Goal: Information Seeking & Learning: Learn about a topic

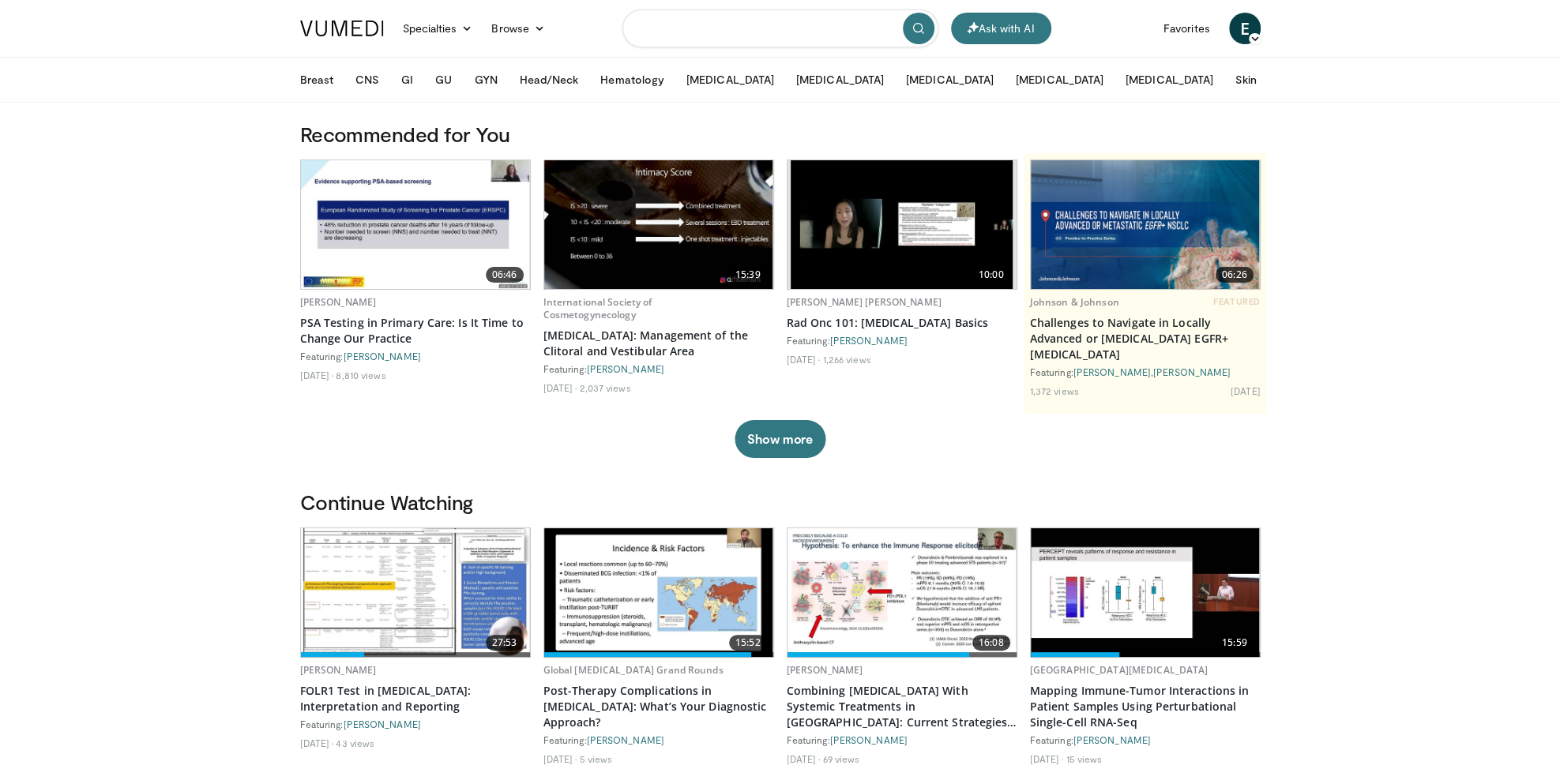
drag, startPoint x: 672, startPoint y: 37, endPoint x: 675, endPoint y: 17, distance: 20.2
click at [672, 36] on input "Search topics, interventions" at bounding box center [780, 28] width 316 height 38
type input "**********"
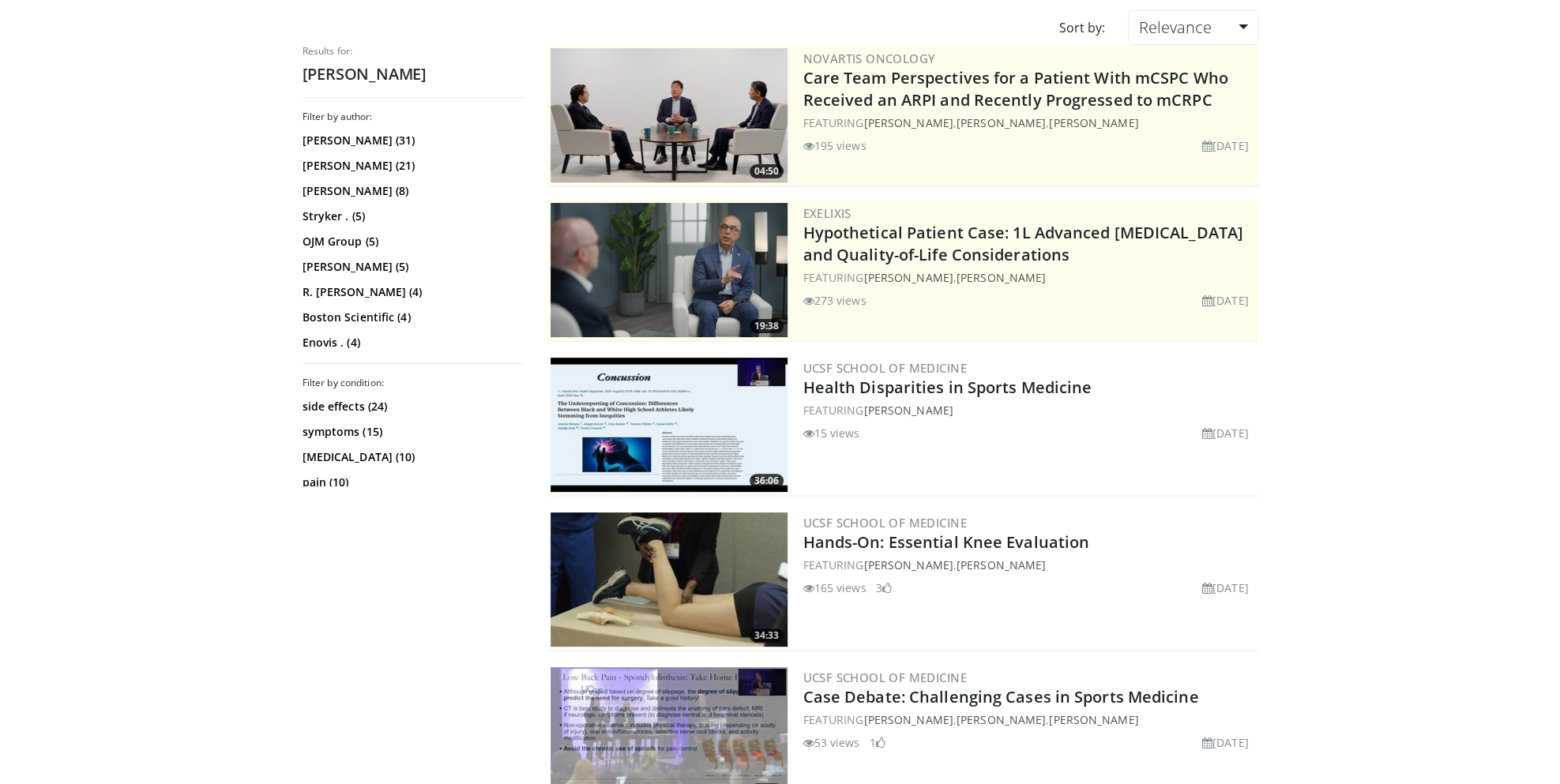
scroll to position [397, 0]
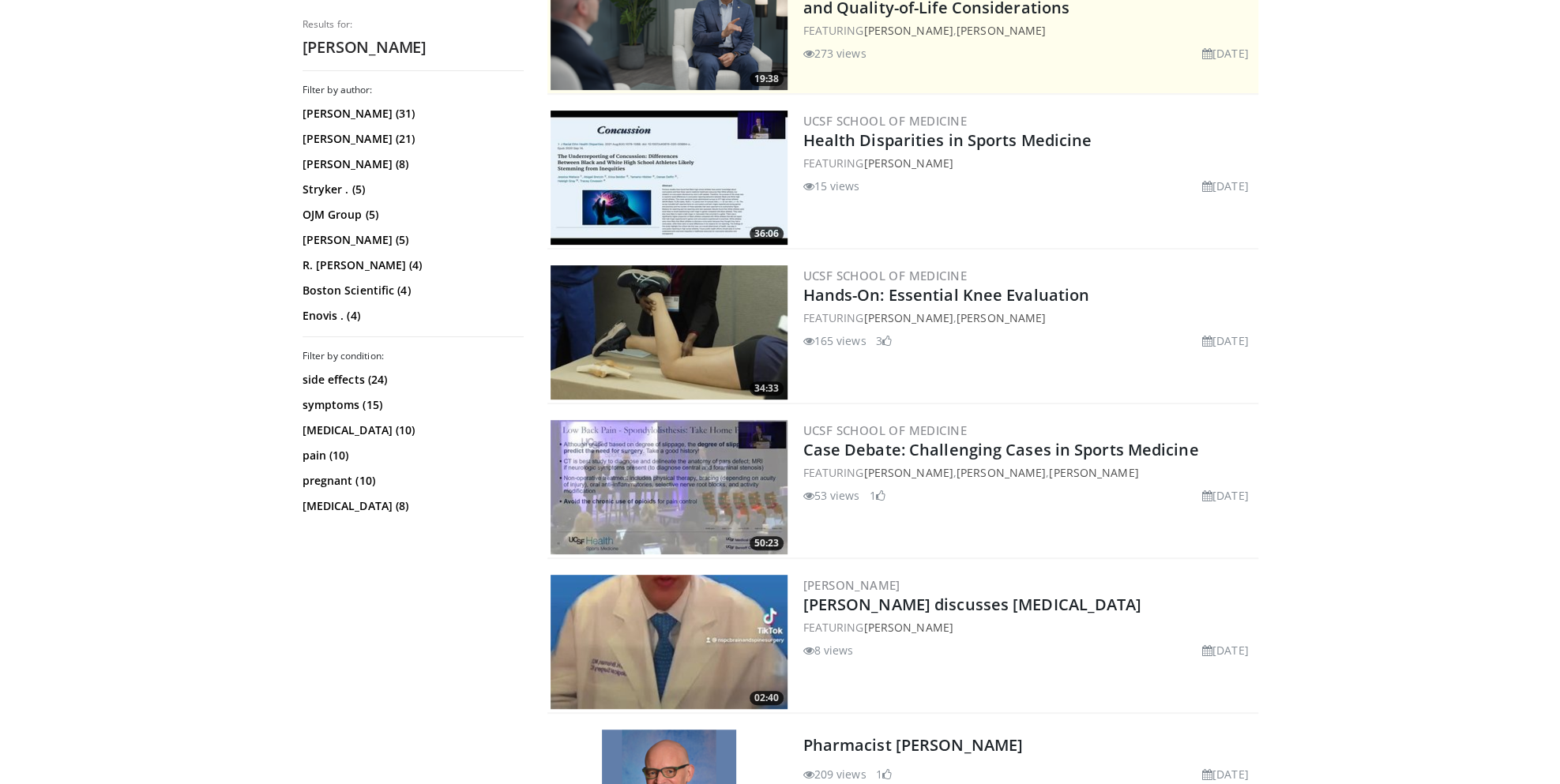
scroll to position [0, 0]
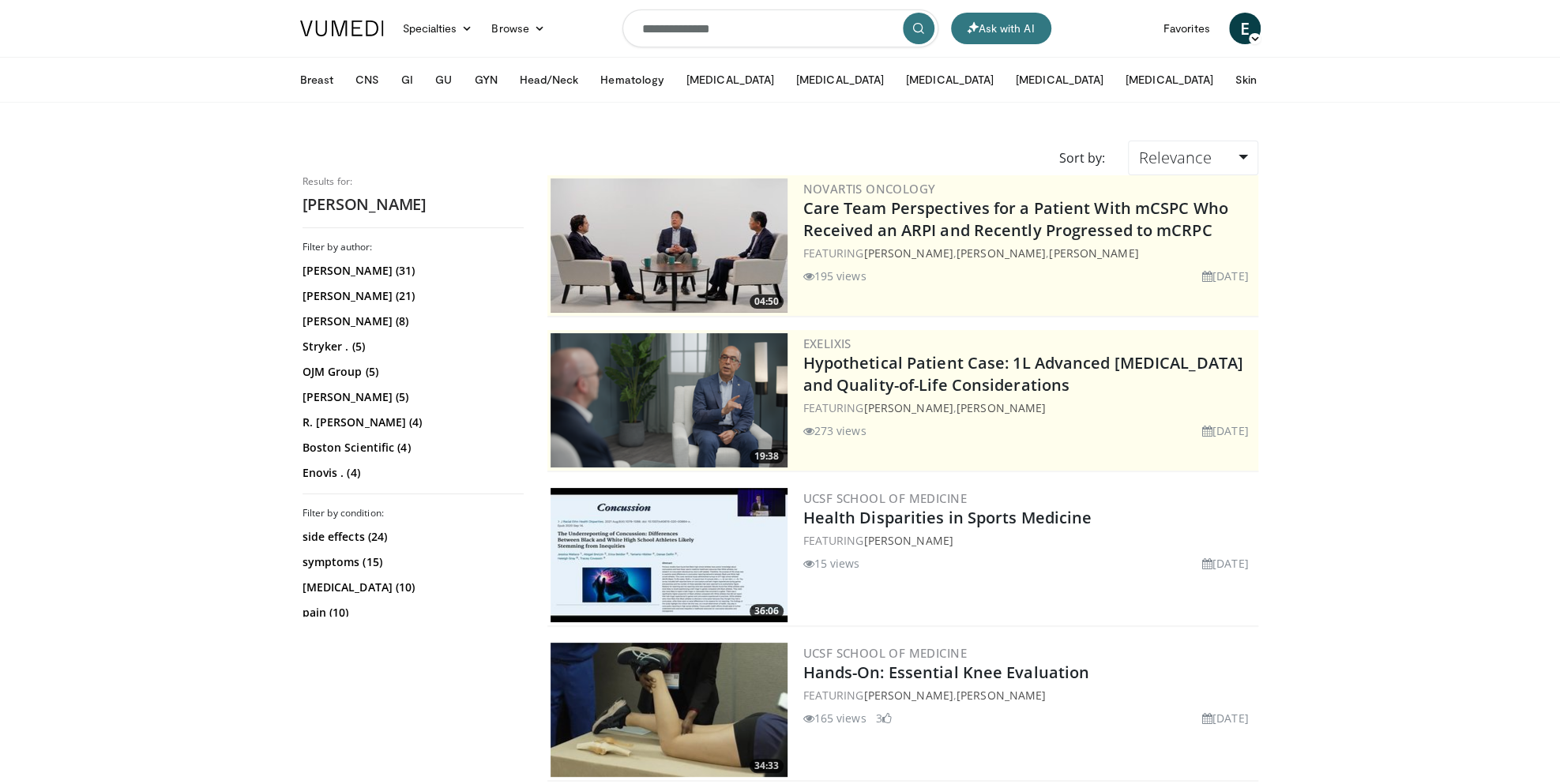
click at [351, 32] on img at bounding box center [342, 28] width 83 height 16
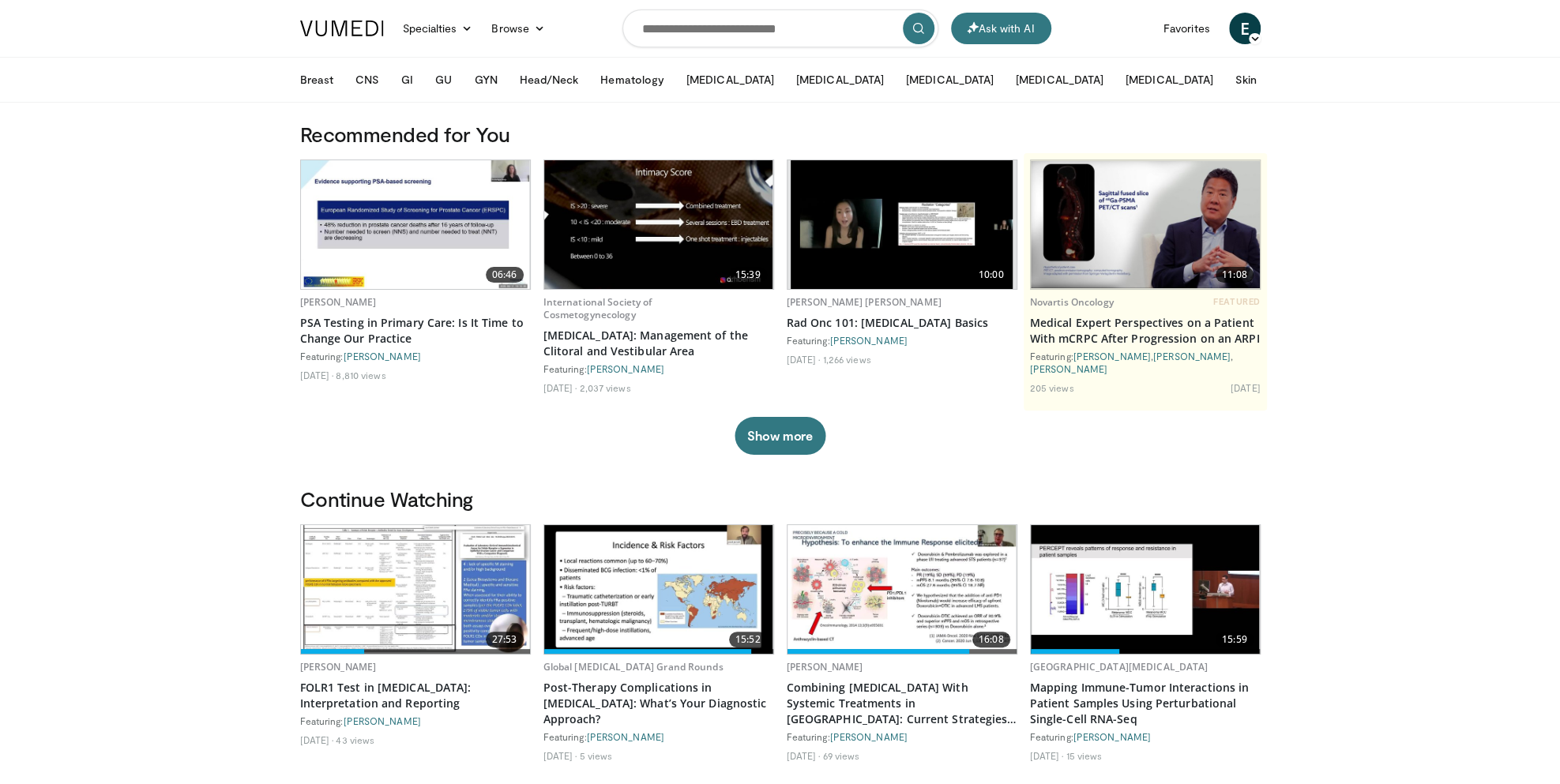
click at [1227, 81] on button "Skin" at bounding box center [1246, 80] width 41 height 31
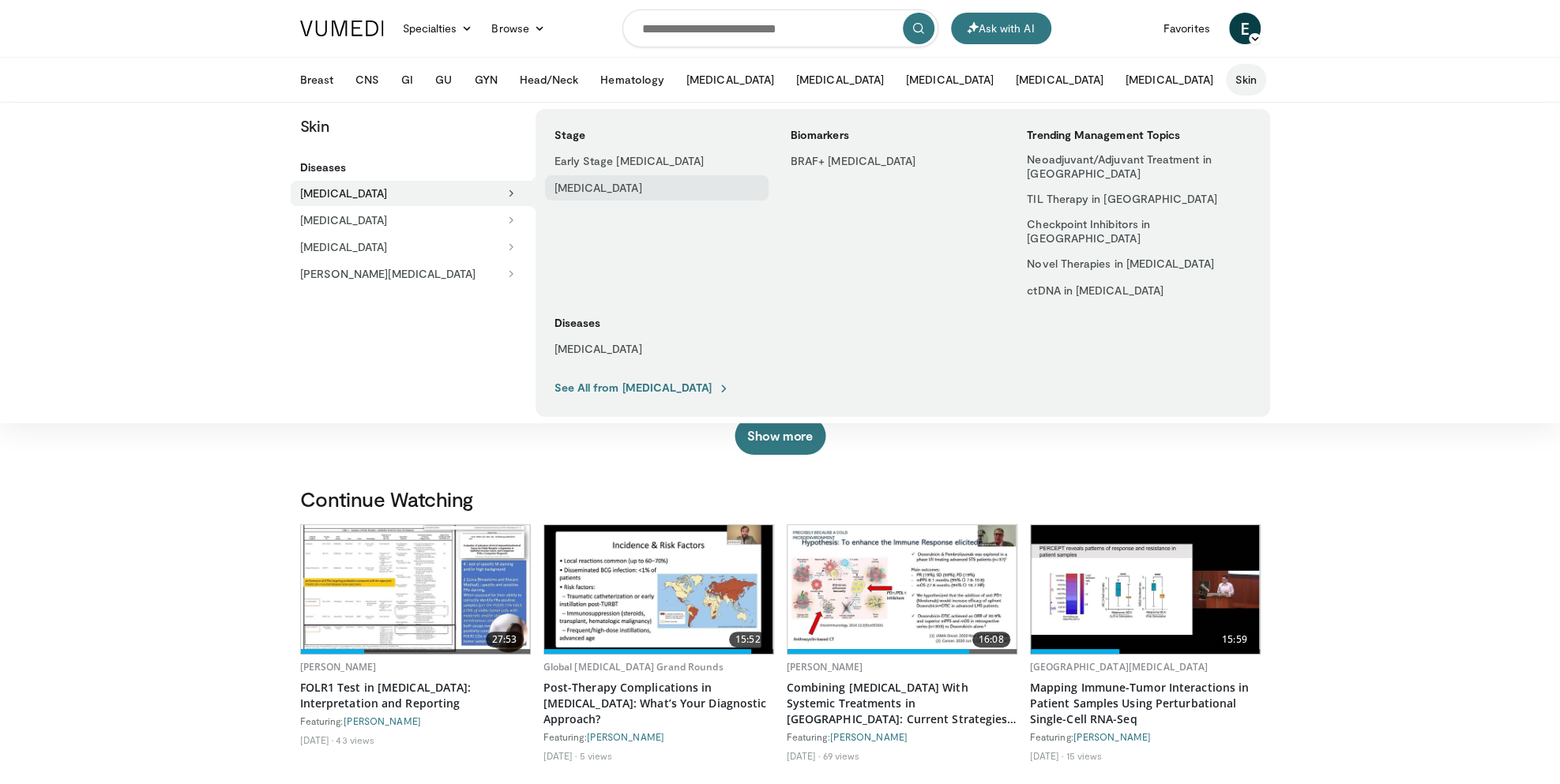
click at [604, 187] on link "[MEDICAL_DATA]" at bounding box center [657, 187] width 224 height 26
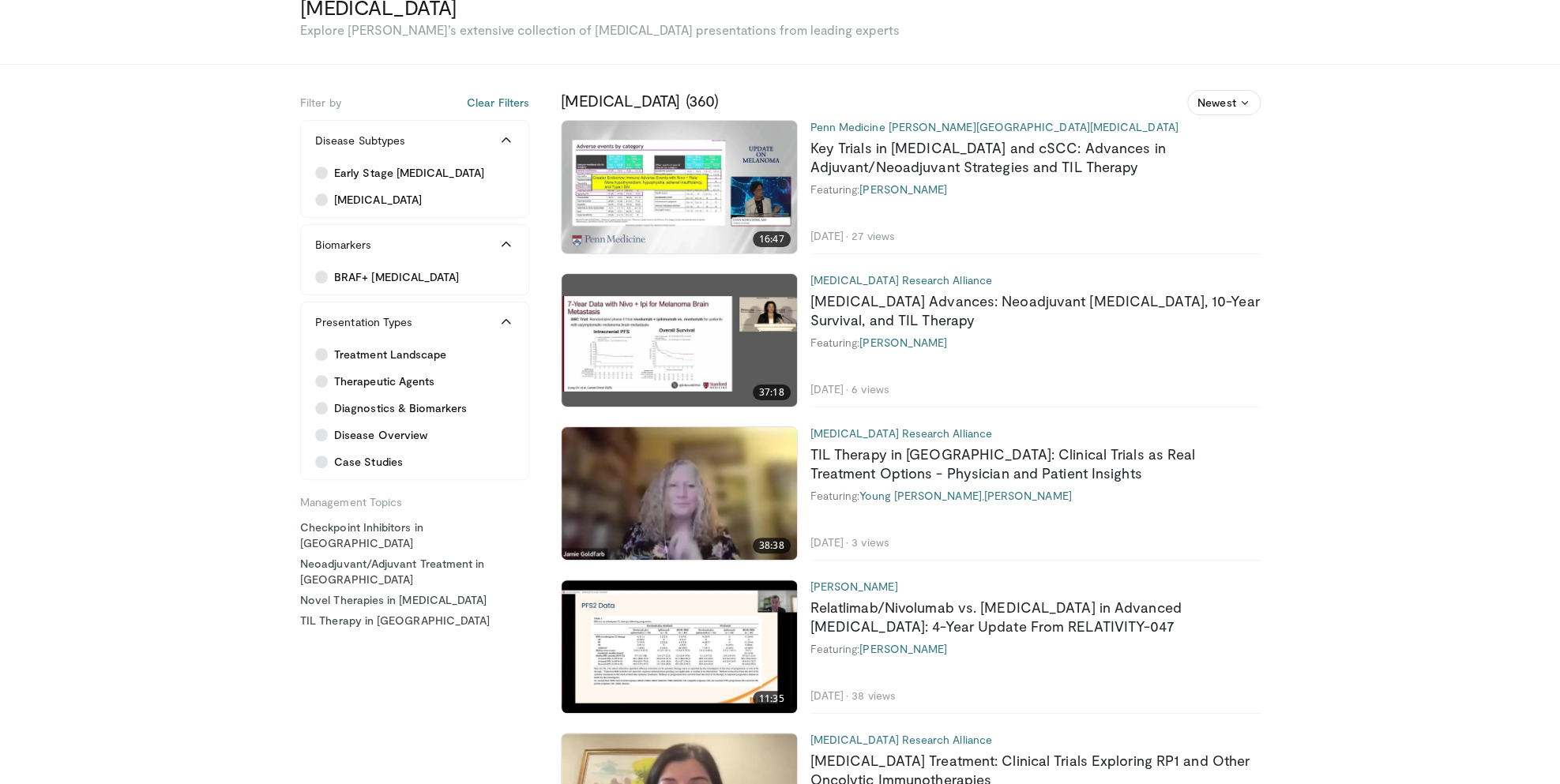
scroll to position [142, 0]
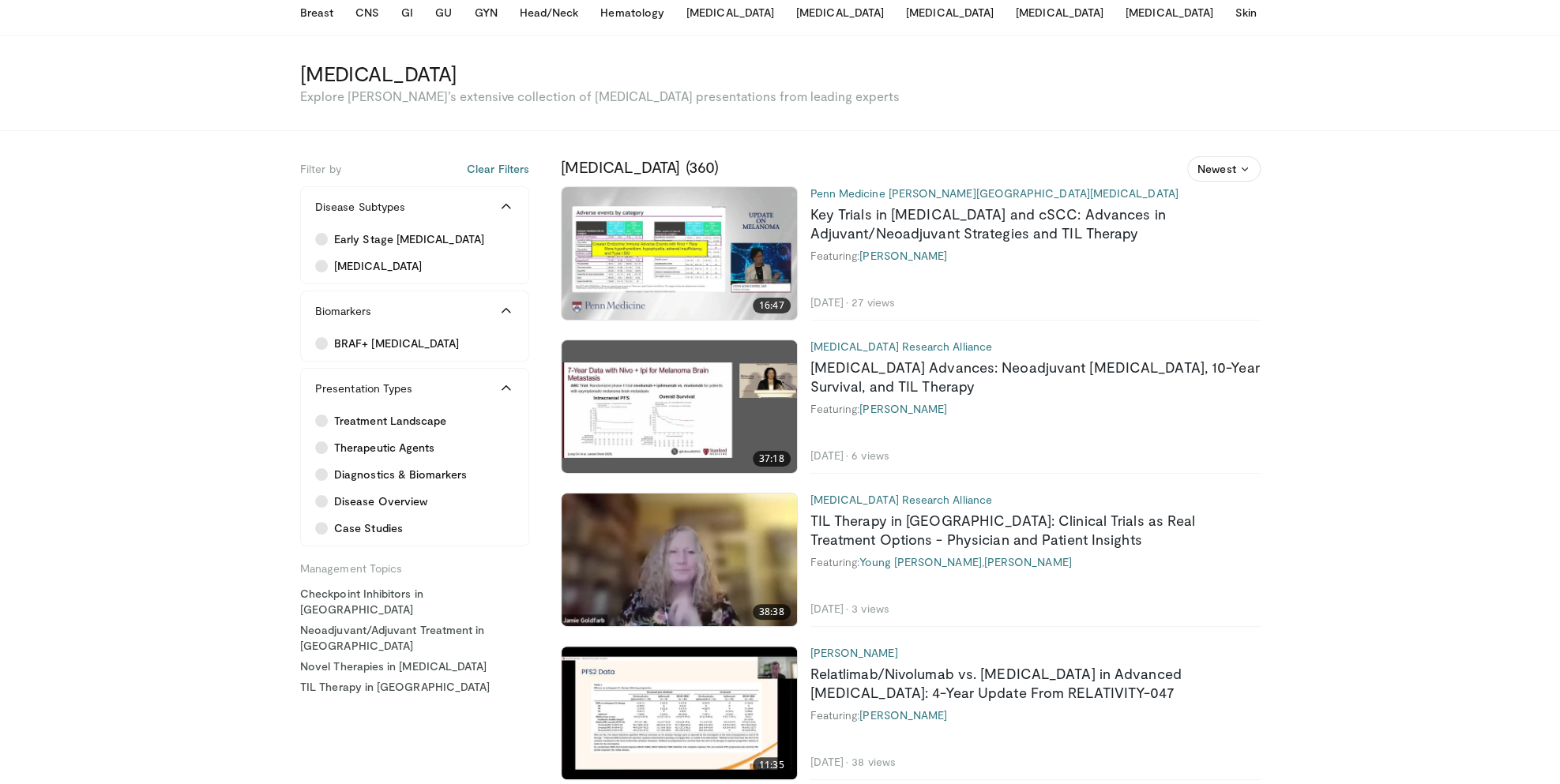
scroll to position [0, 0]
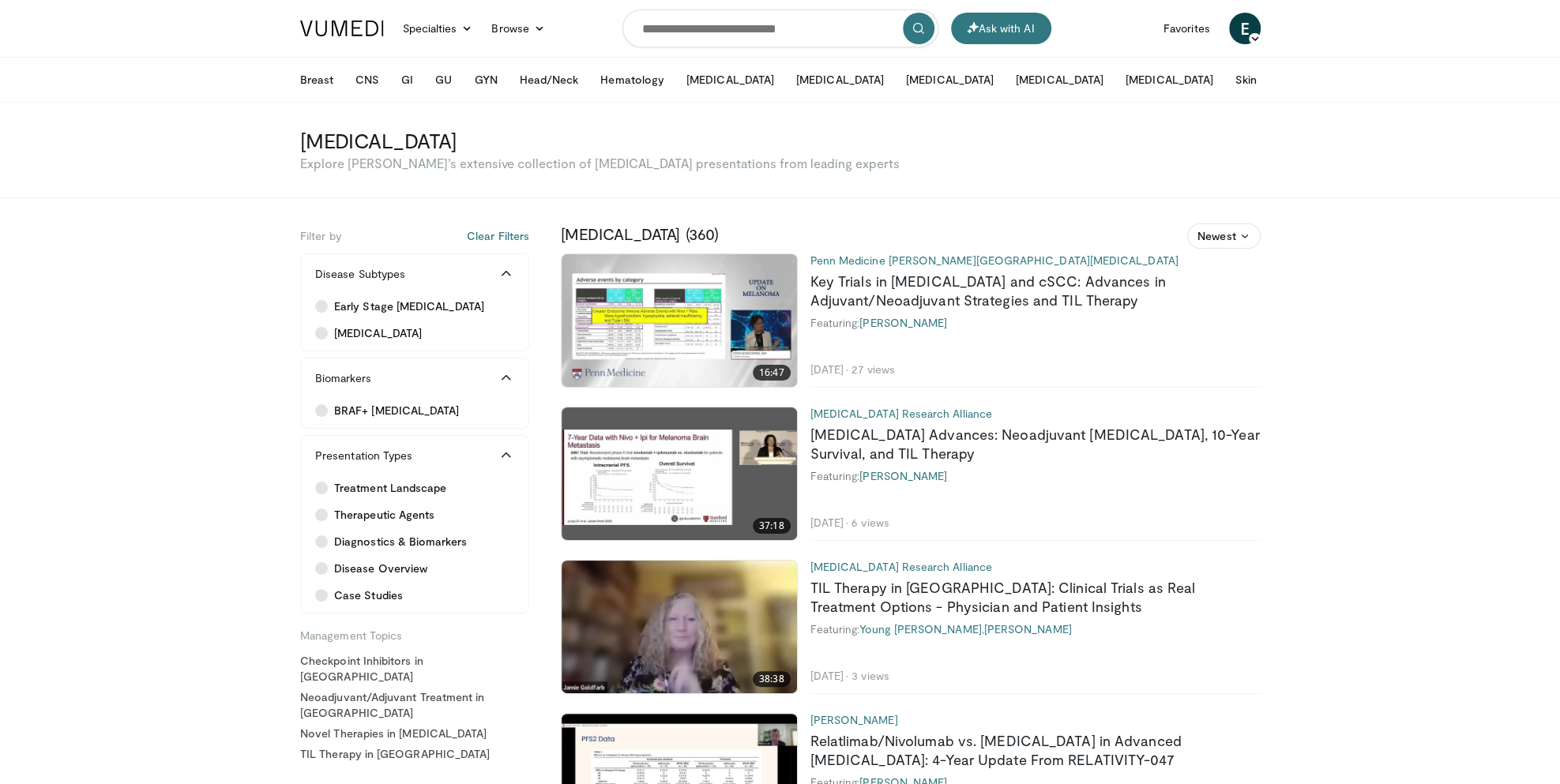
drag, startPoint x: 787, startPoint y: 16, endPoint x: 785, endPoint y: 2, distance: 14.1
click at [787, 16] on input "Search topics, interventions" at bounding box center [780, 28] width 316 height 38
type input "**********"
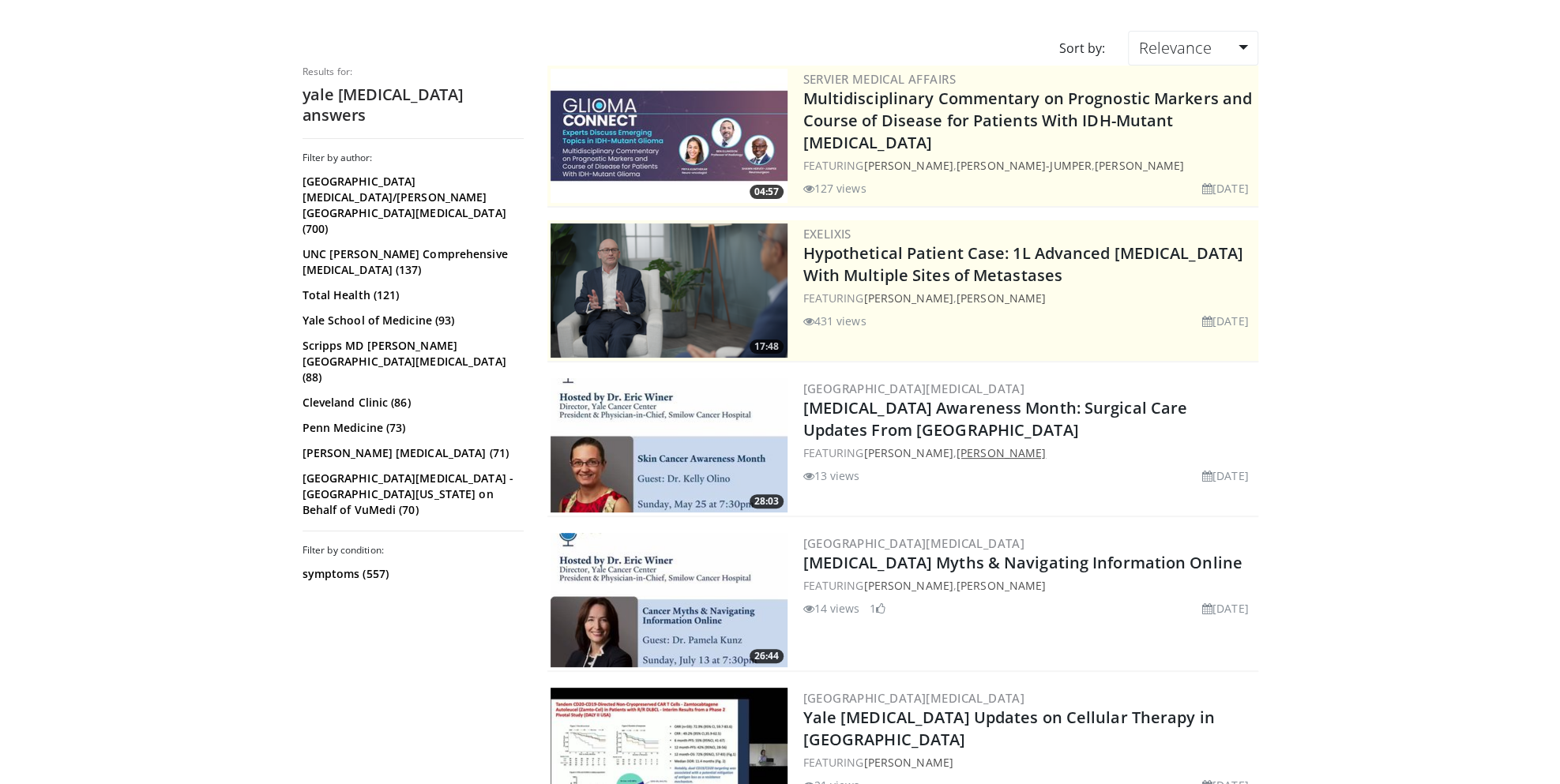
scroll to position [166, 0]
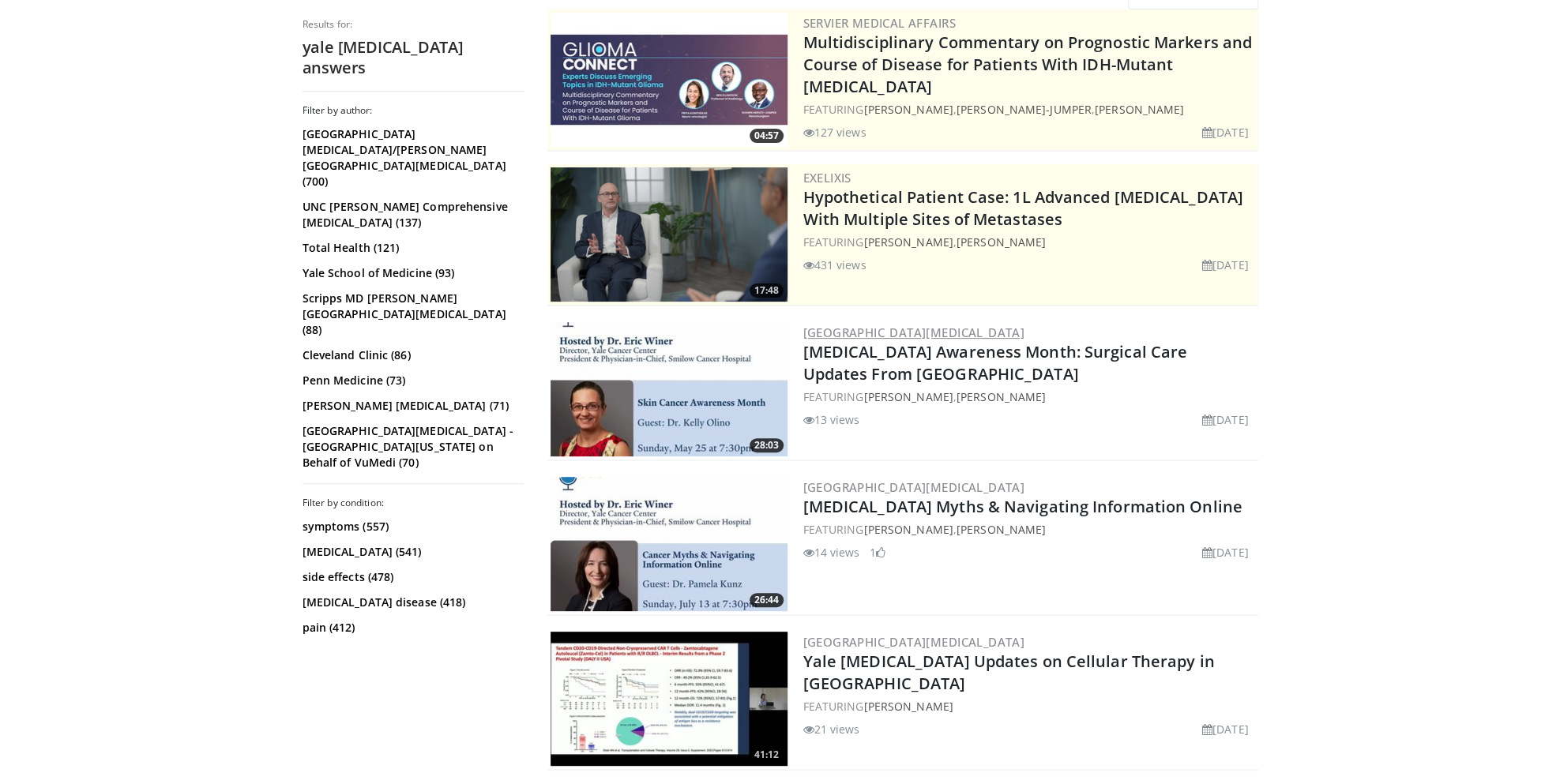
click at [875, 335] on link "Yale Cancer Center" at bounding box center [914, 332] width 222 height 16
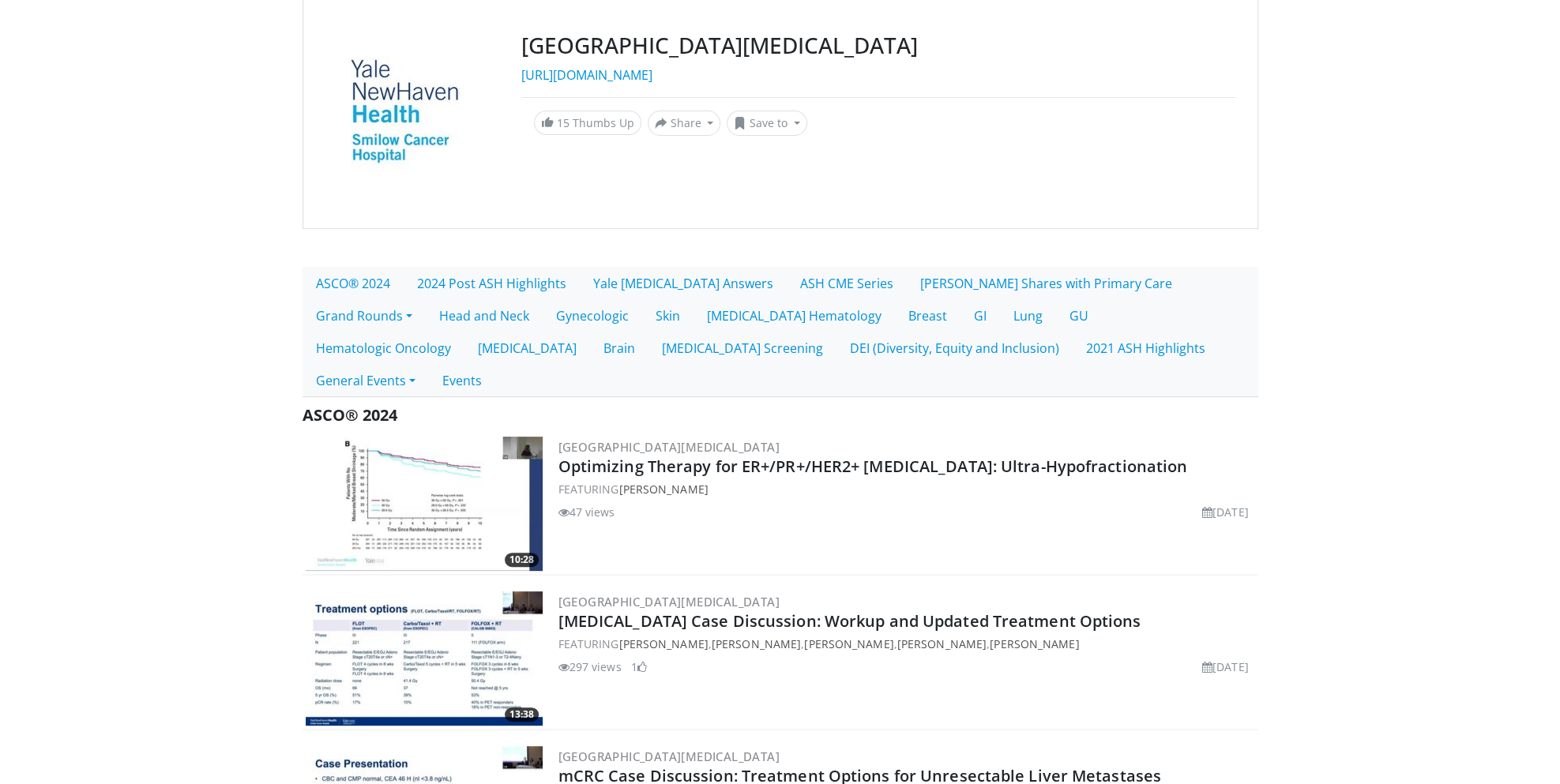
scroll to position [272, 0]
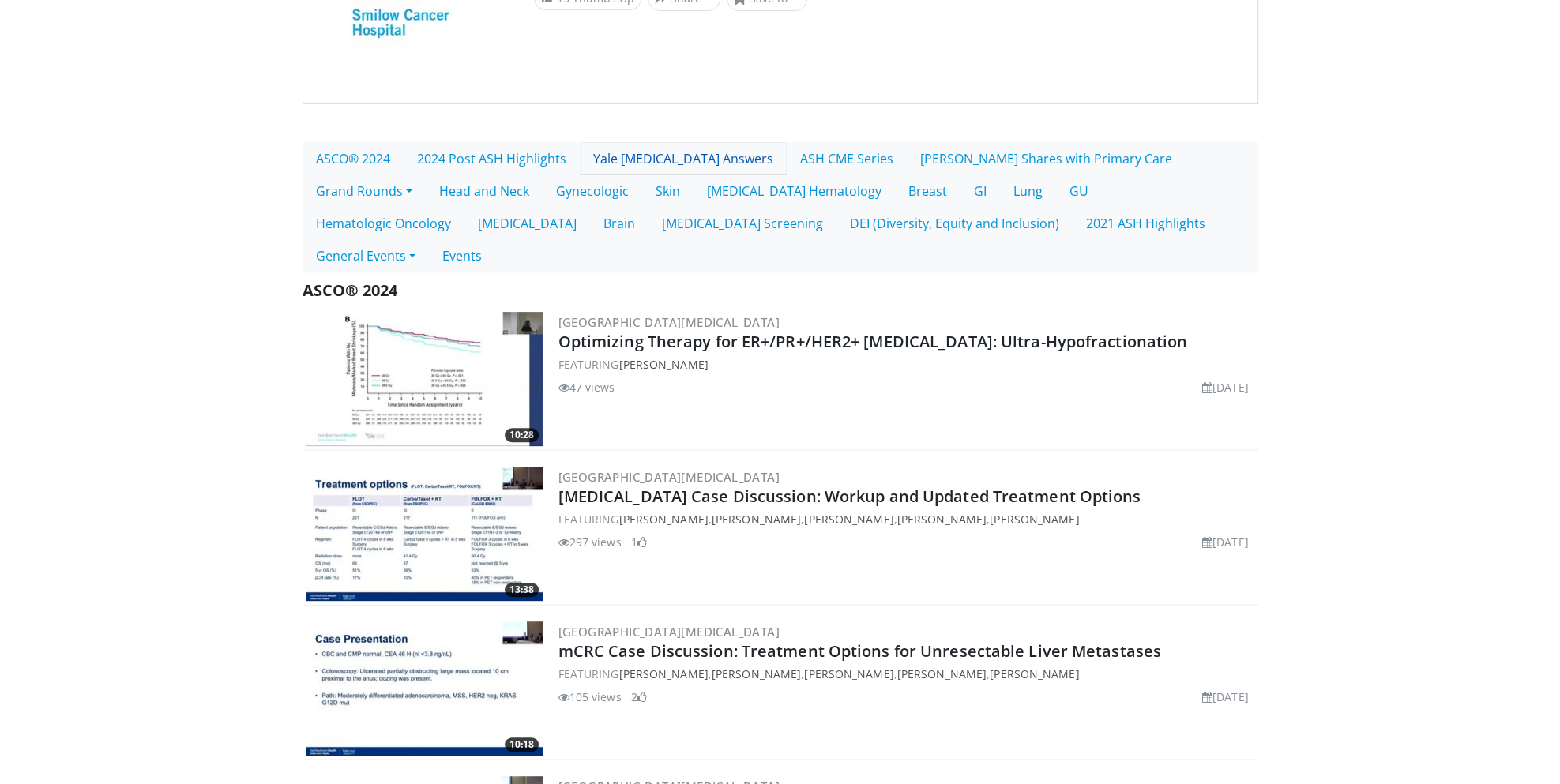
click at [636, 160] on link "Yale [MEDICAL_DATA] Answers" at bounding box center [683, 158] width 207 height 33
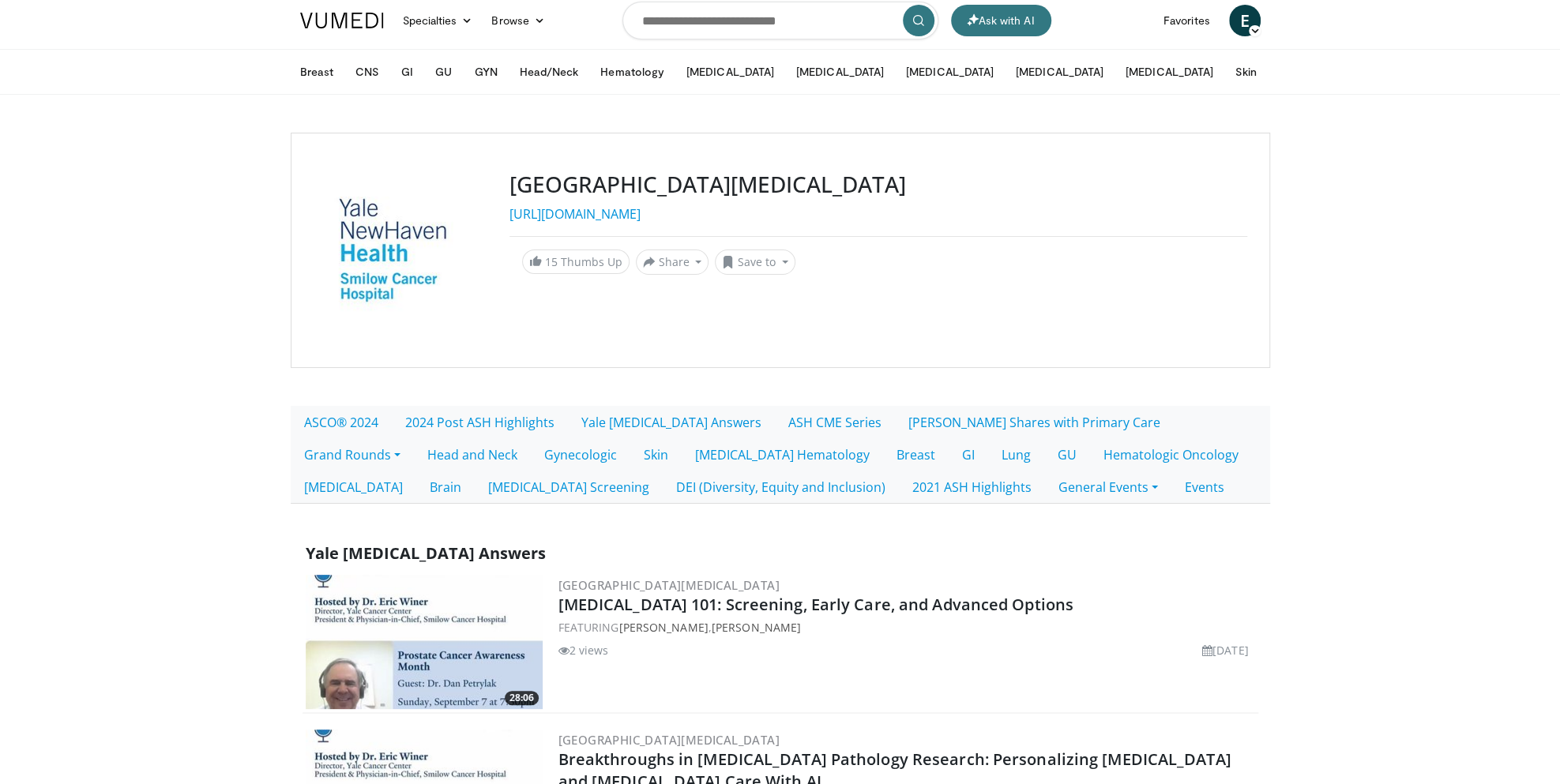
scroll to position [518, 0]
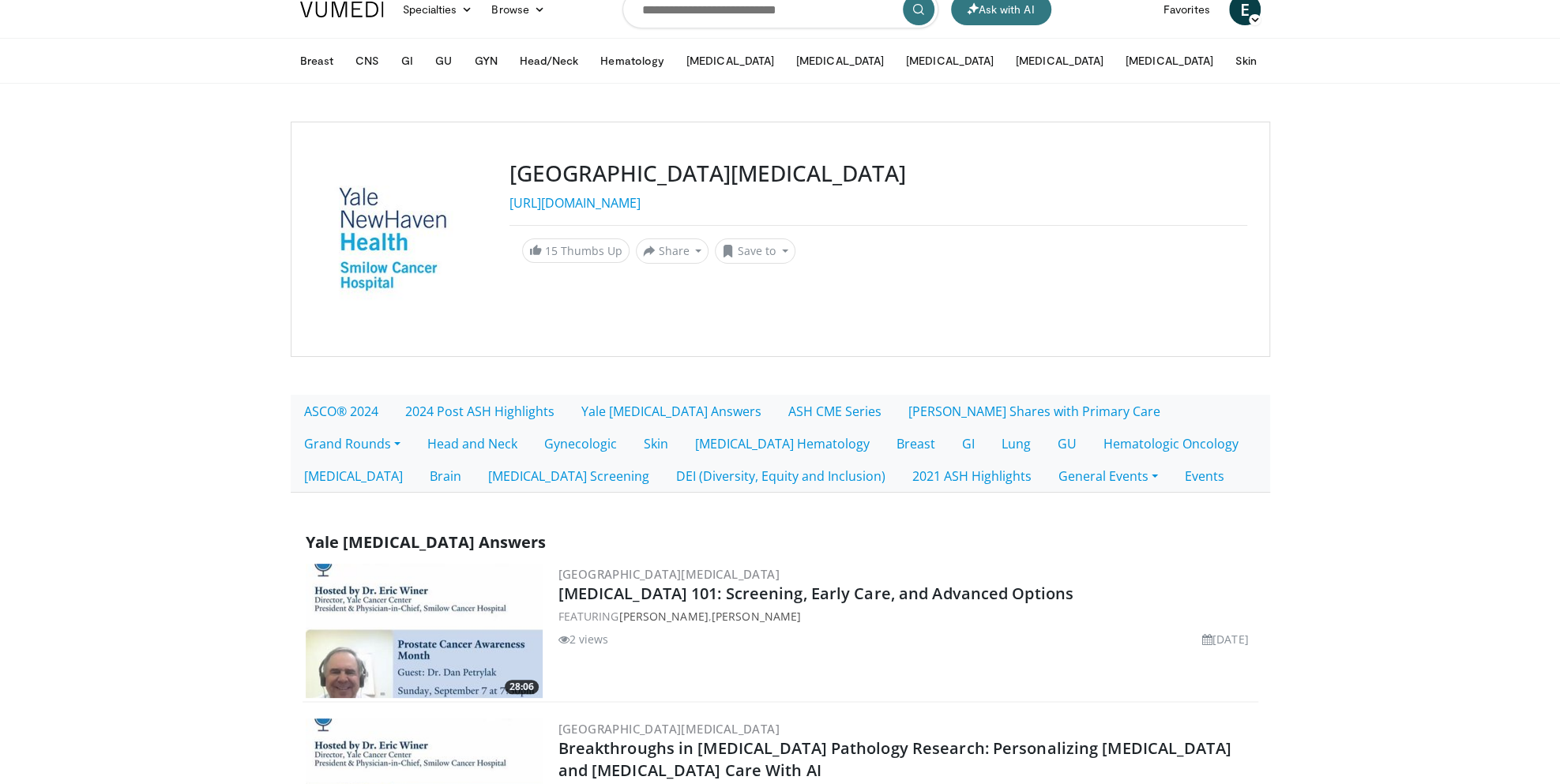
scroll to position [0, 0]
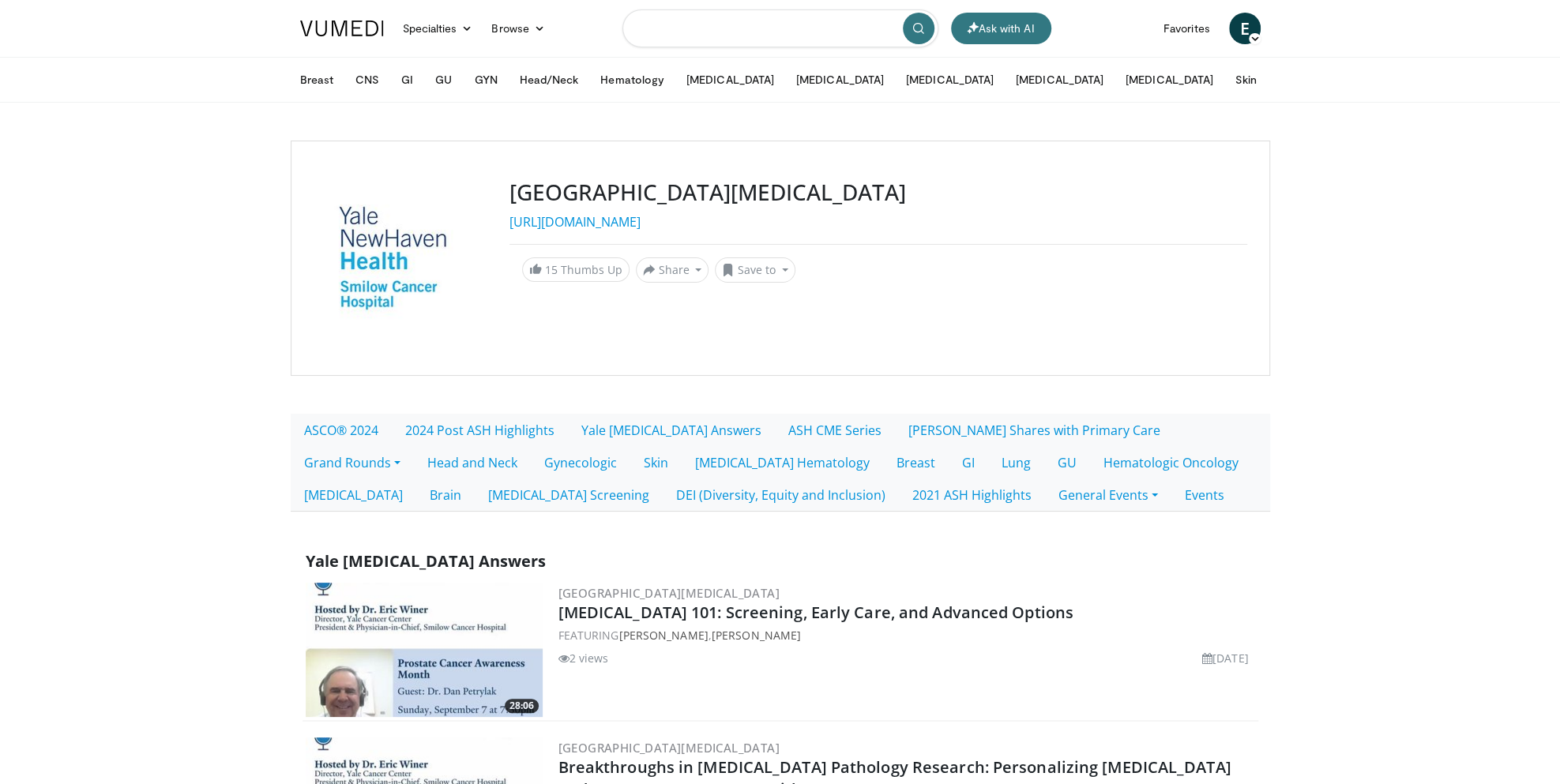
click at [702, 27] on input "Search topics, interventions" at bounding box center [780, 28] width 316 height 38
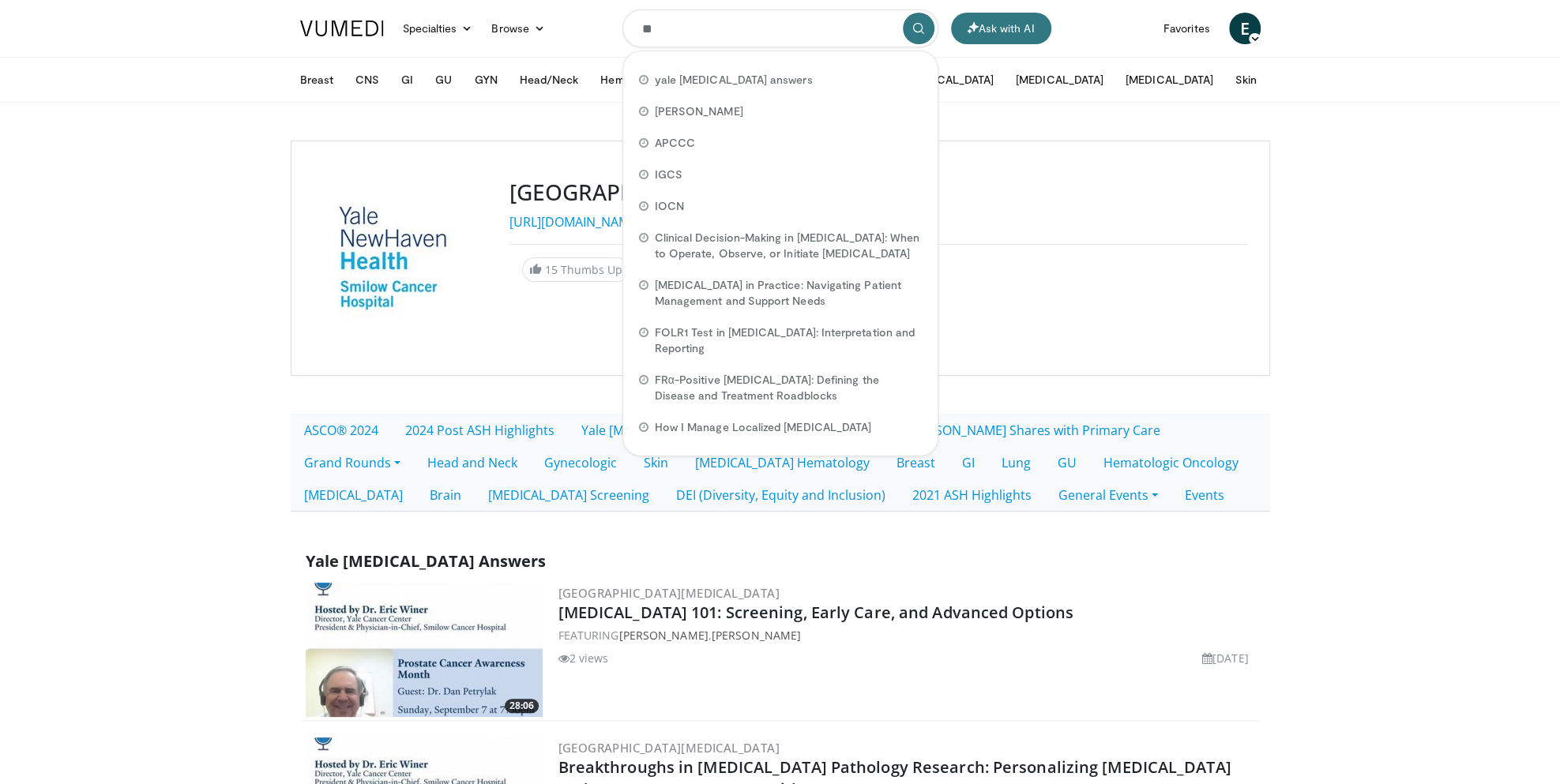
type input "*"
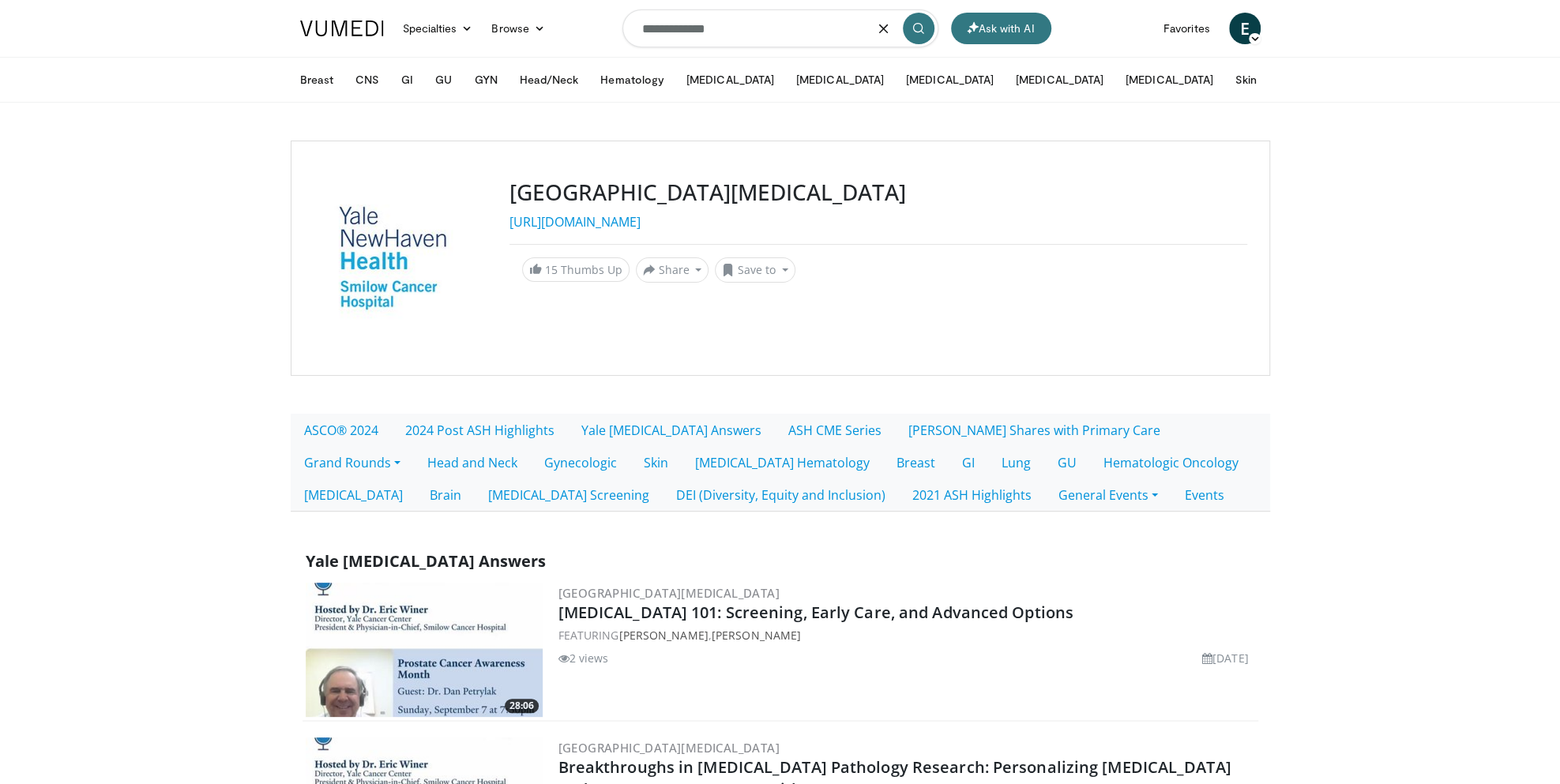
type input "**********"
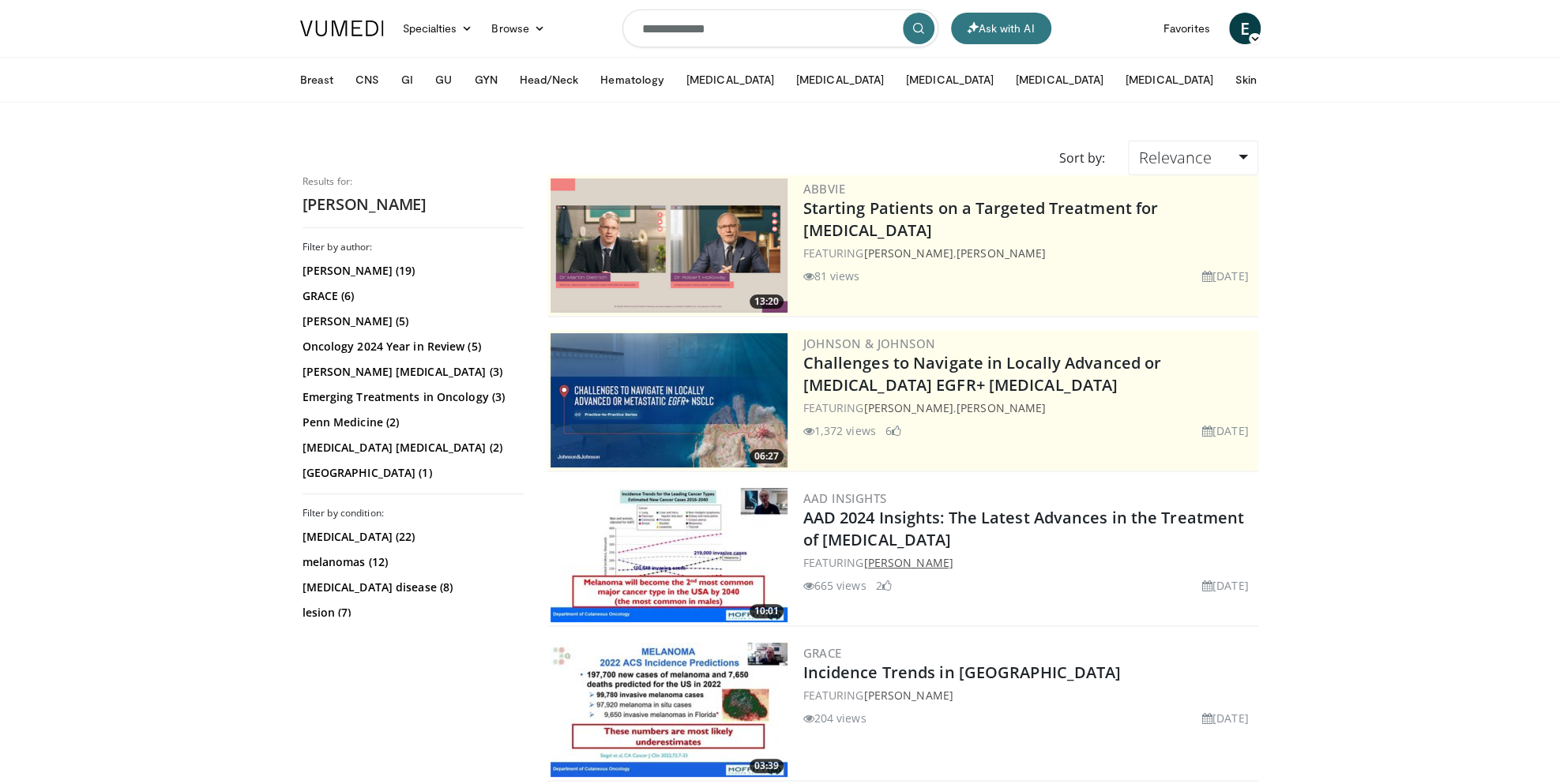
click at [910, 563] on link "[PERSON_NAME]" at bounding box center [908, 562] width 89 height 15
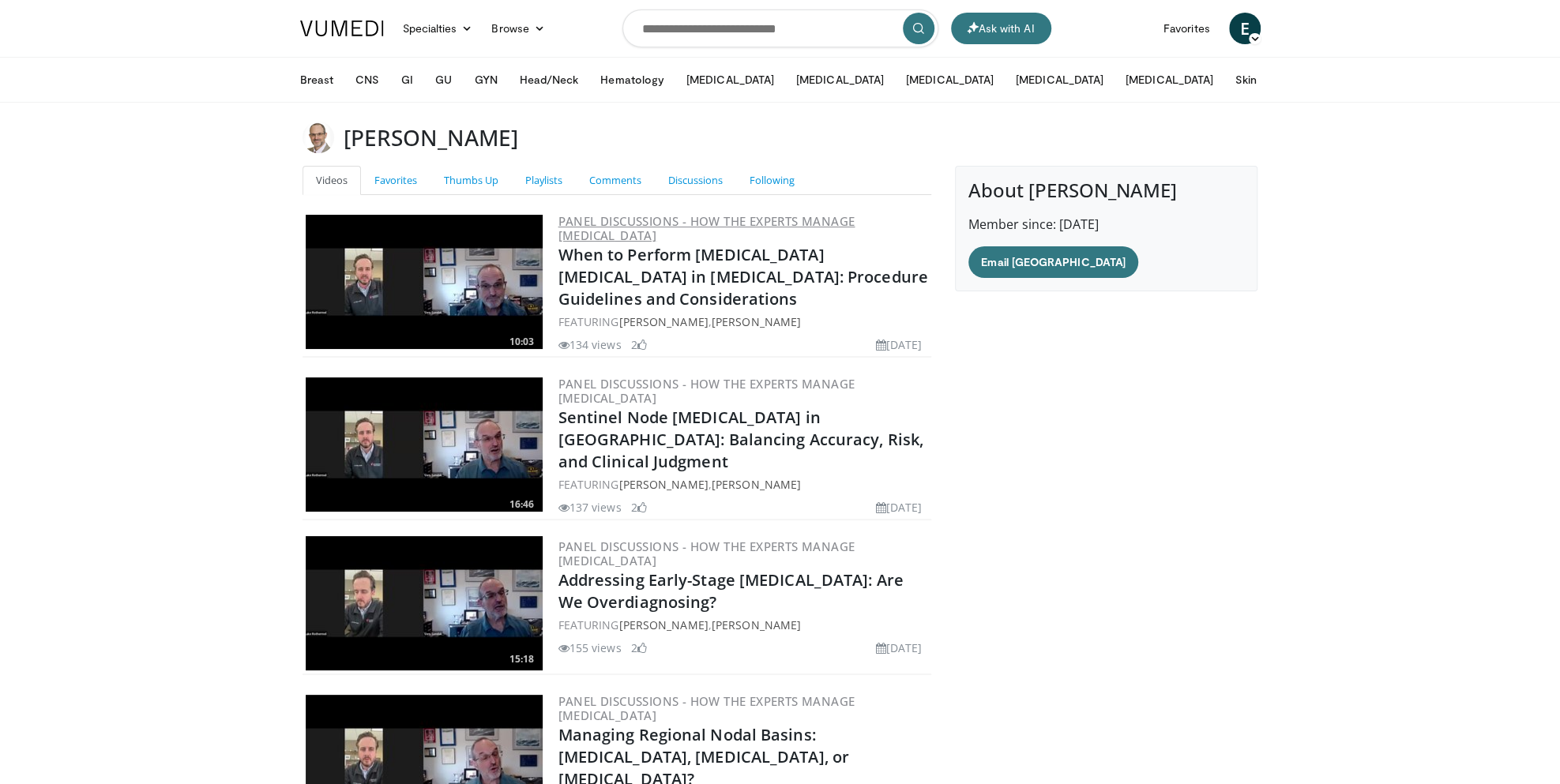
click at [604, 217] on link "Panel Discussions - How the Experts Manage Melanoma" at bounding box center [708, 228] width 297 height 30
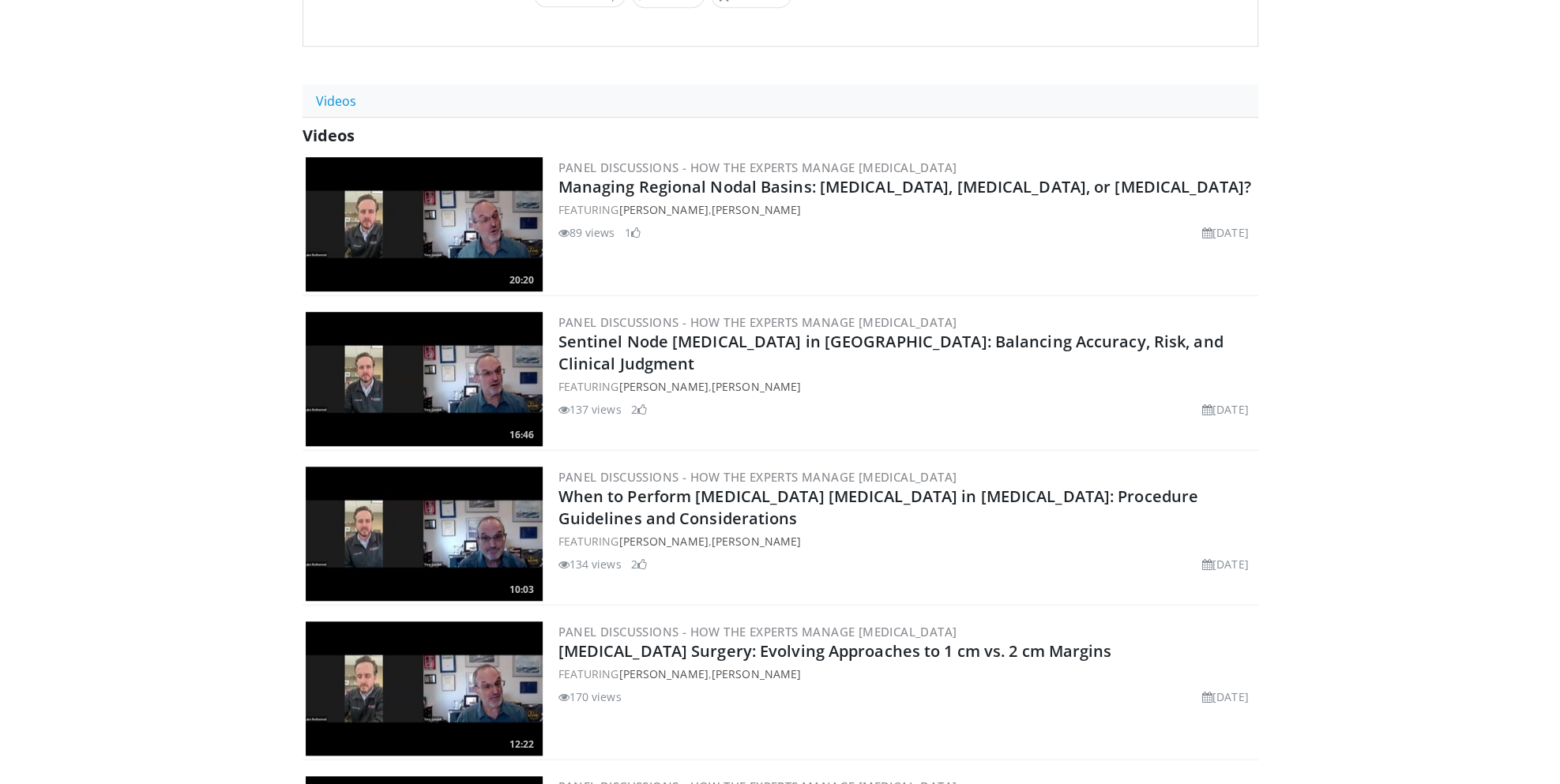
scroll to position [837, 0]
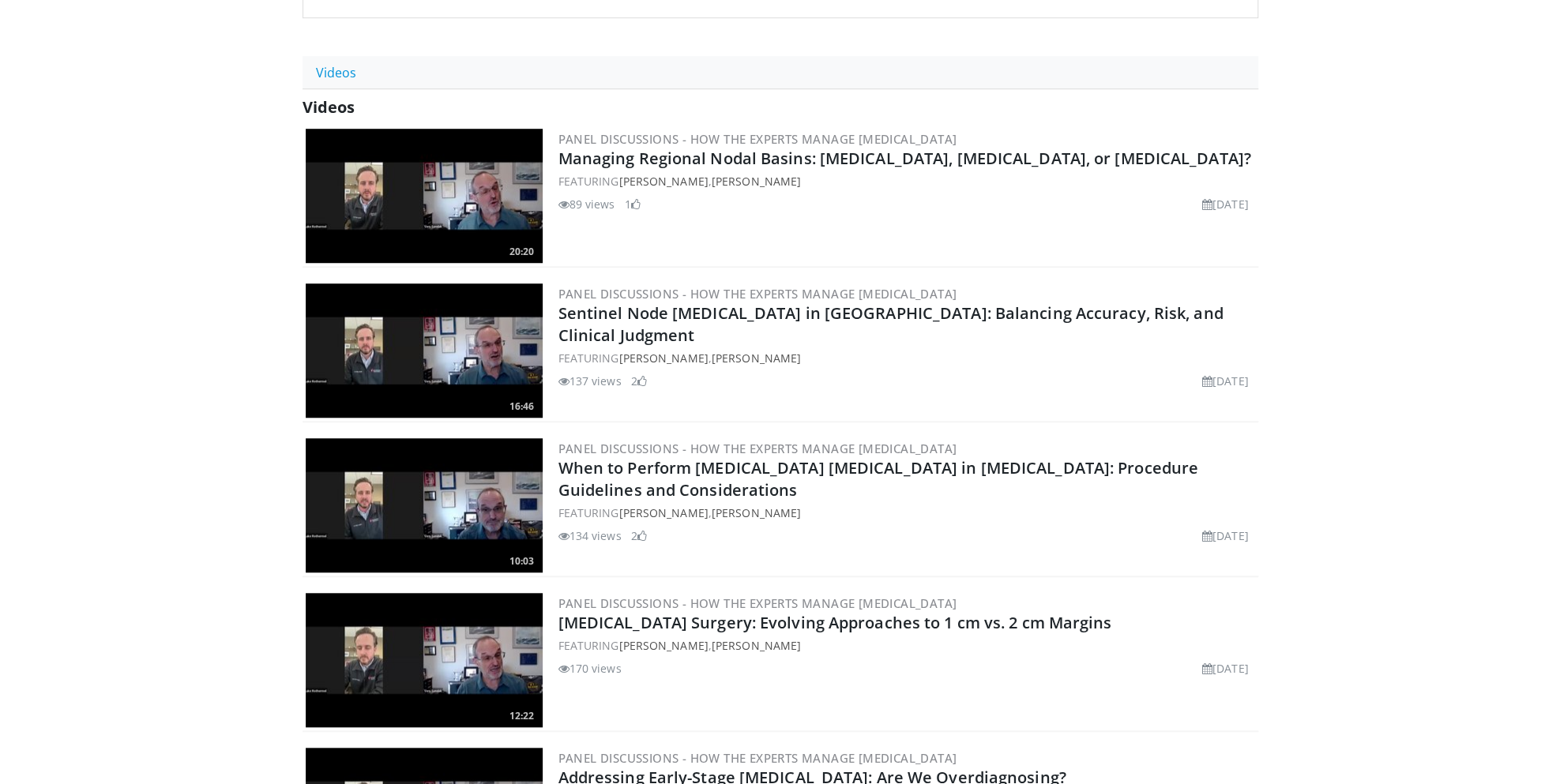
click at [860, 203] on div "89 views [DATE] 1" at bounding box center [907, 205] width 697 height 17
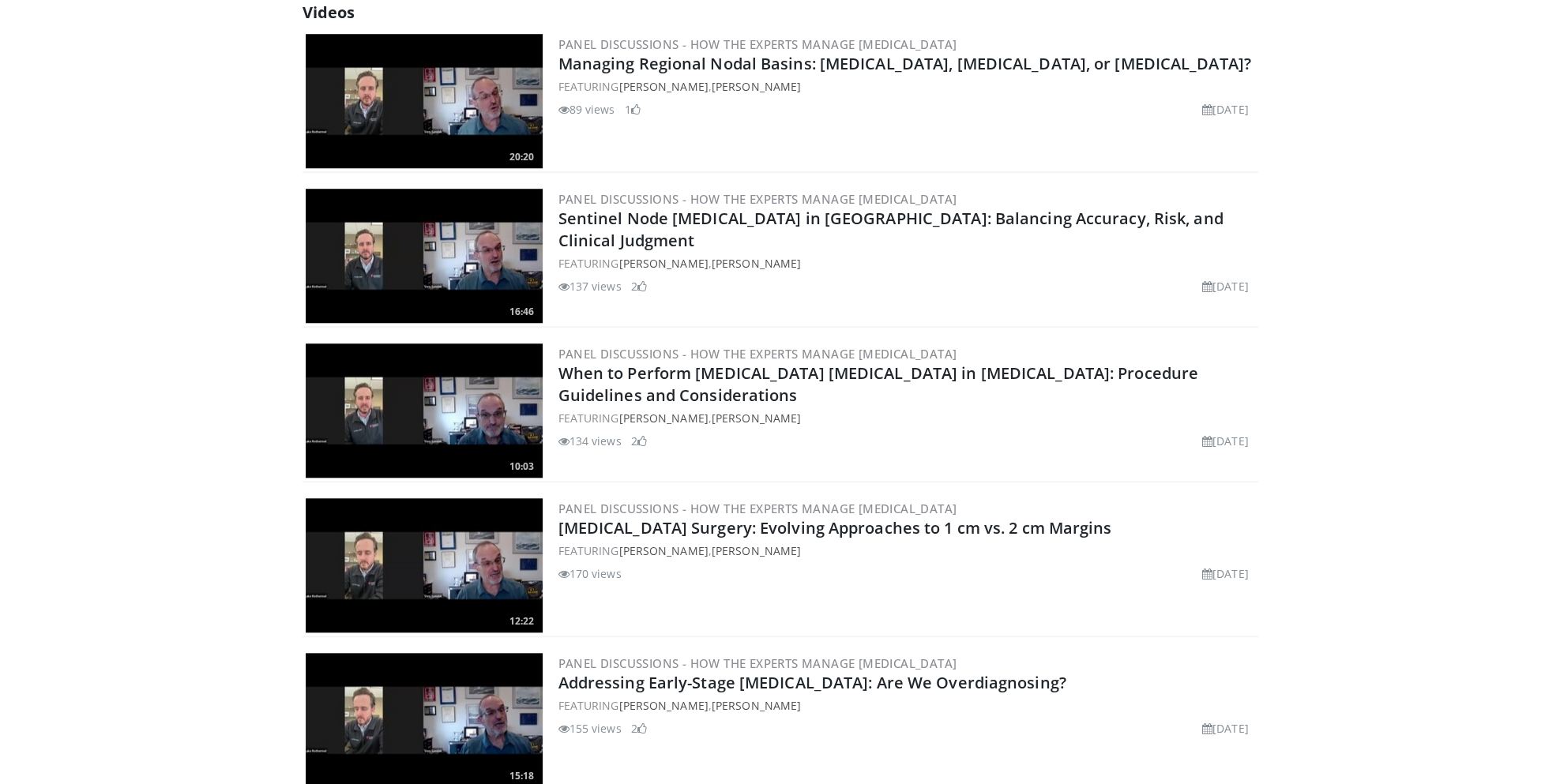
scroll to position [934, 0]
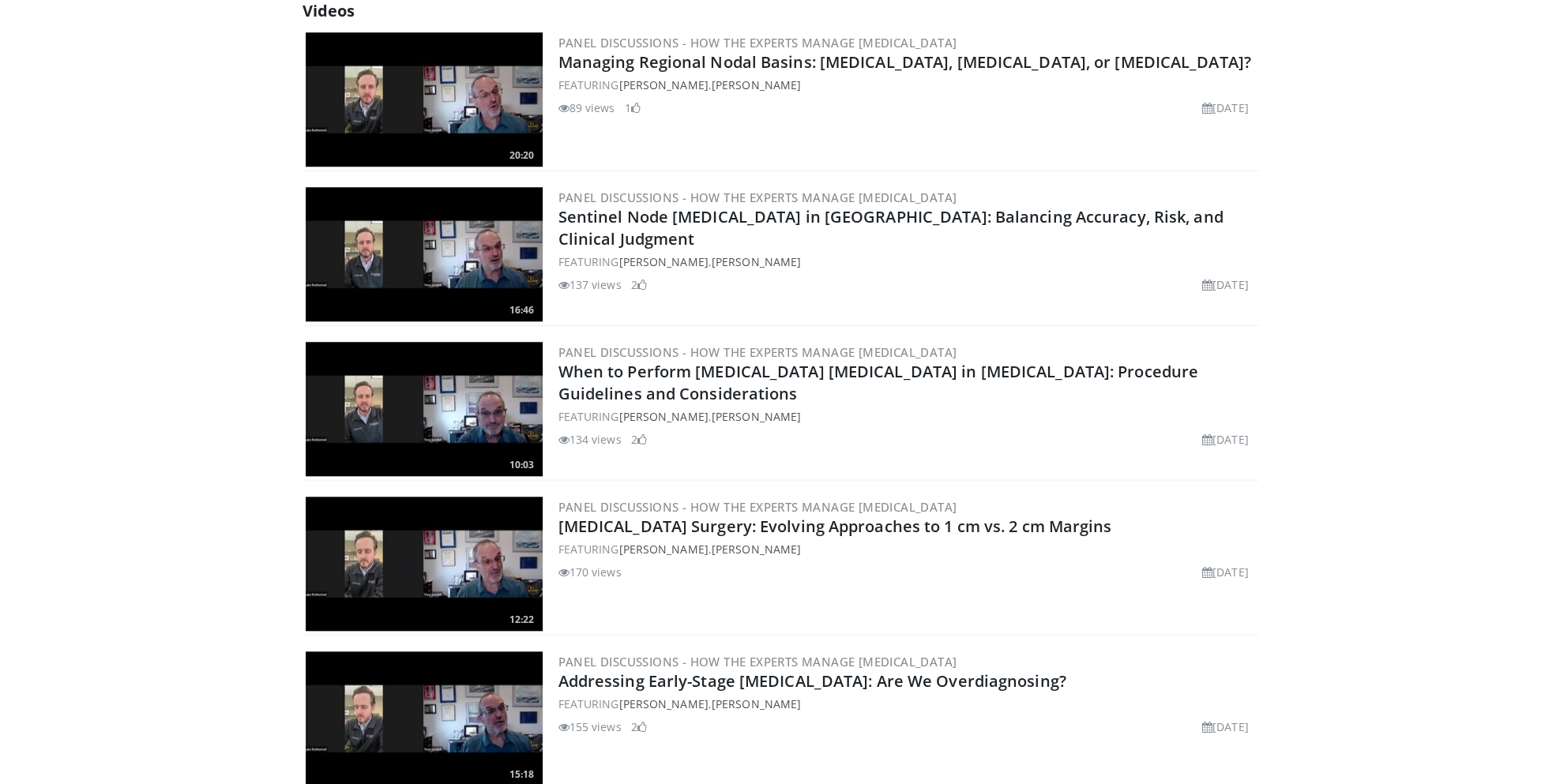
click at [1395, 562] on body "Ask with AI Specialties Adult & Family Medicine Allergy, Asthma, Immunology Ane…" at bounding box center [780, 61] width 1560 height 1988
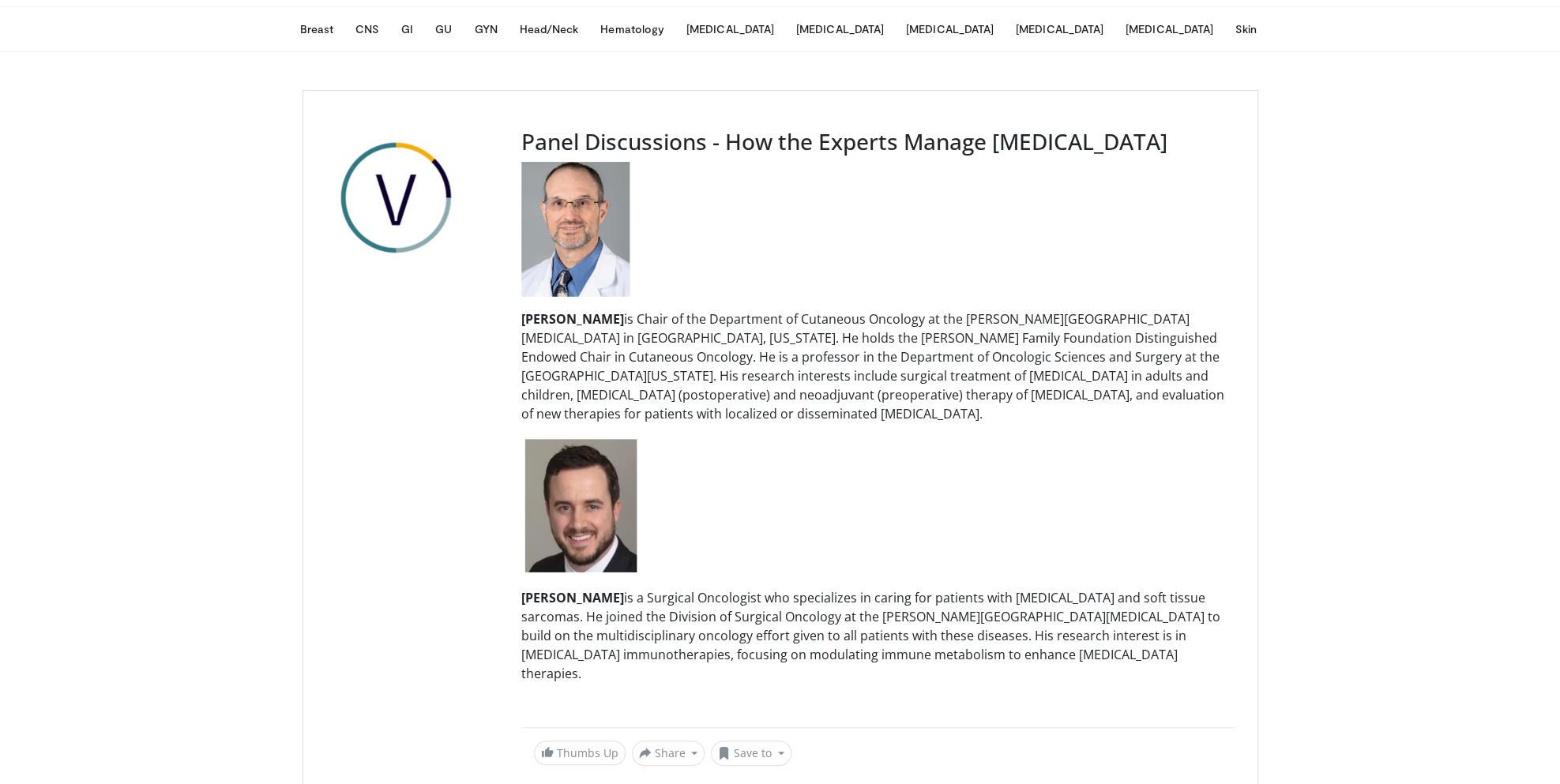
scroll to position [0, 0]
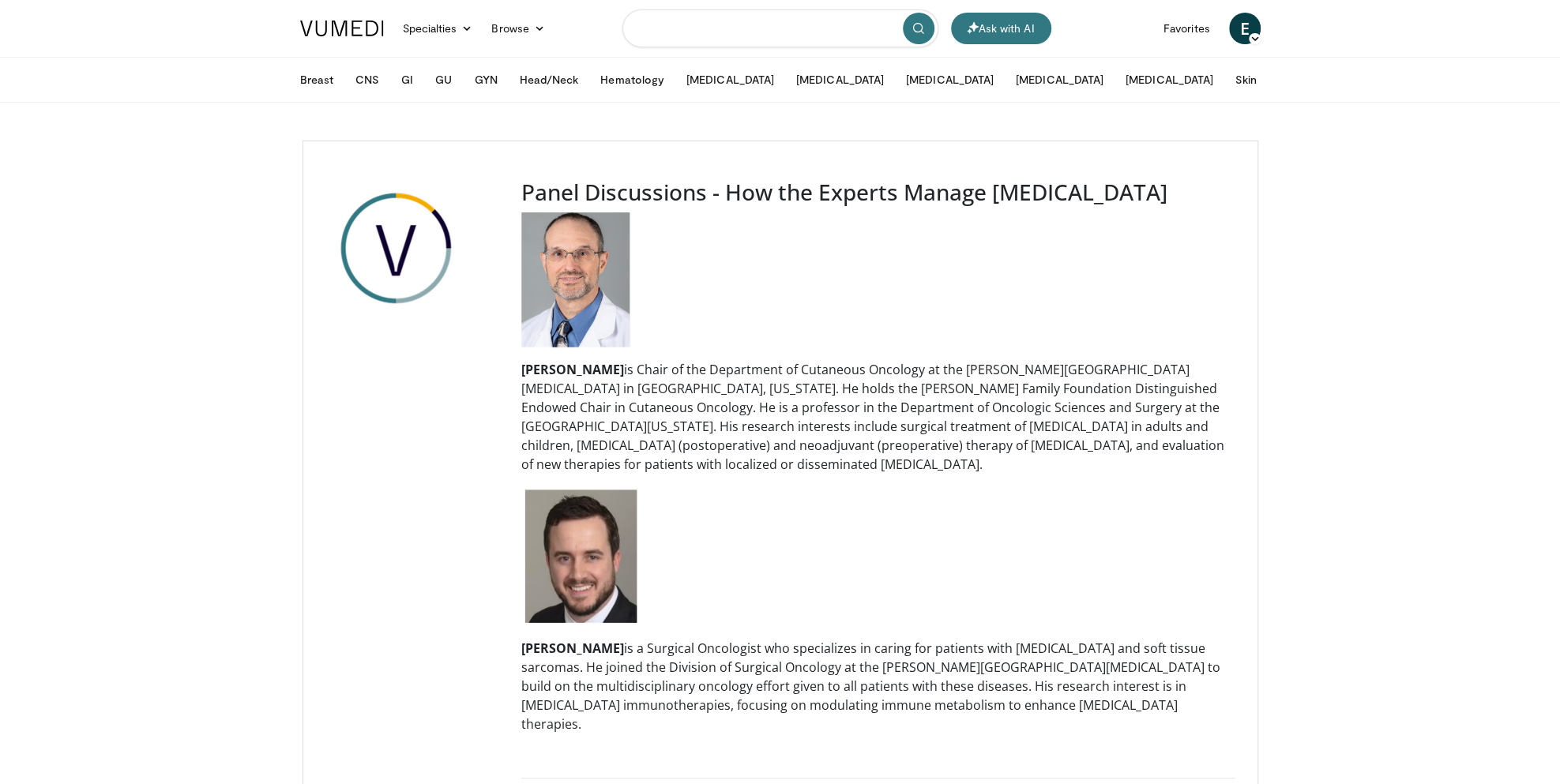
click at [689, 36] on input "Search topics, interventions" at bounding box center [780, 28] width 316 height 38
type input "**********"
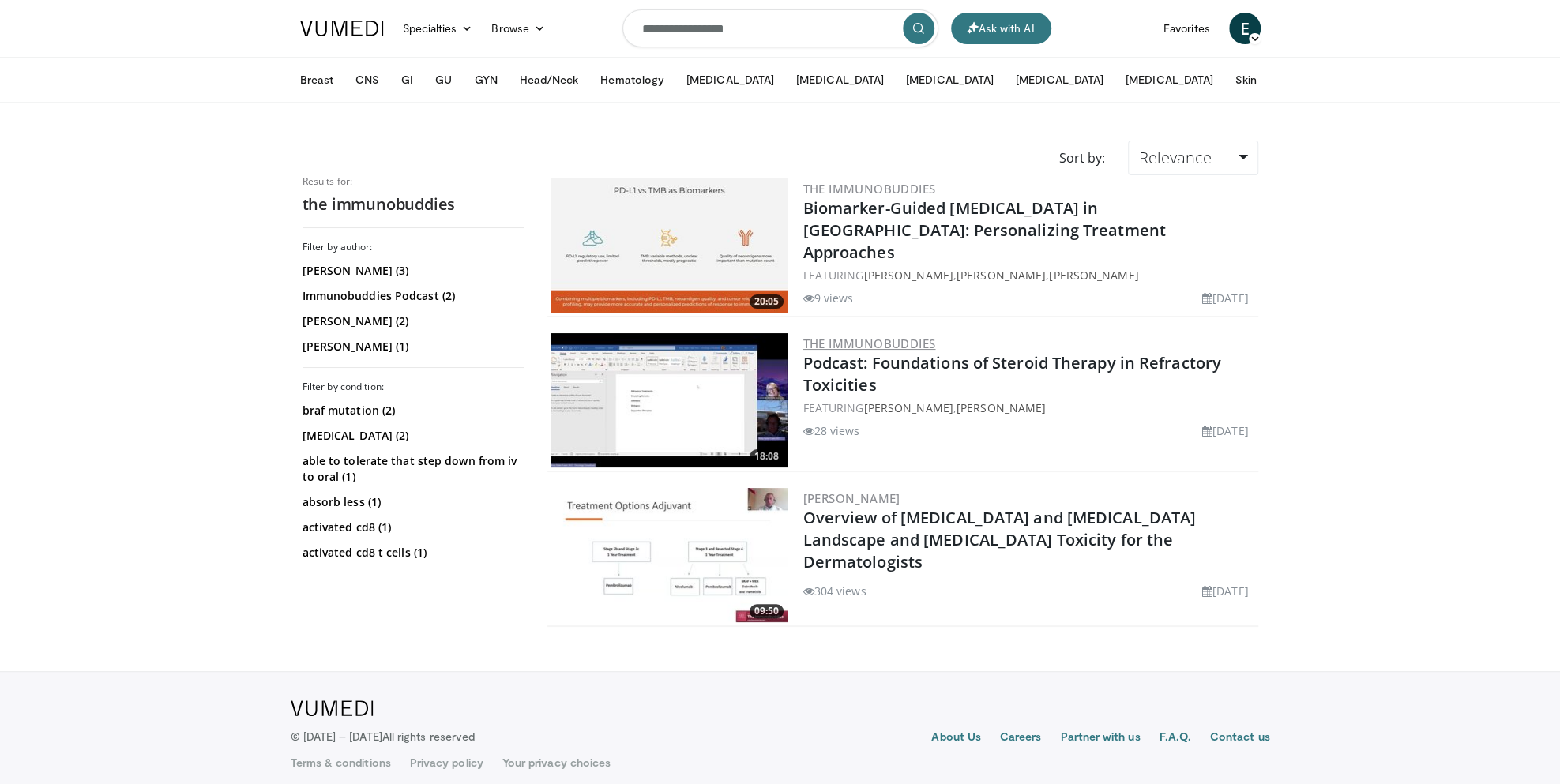
click at [877, 337] on link "The Immunobuddies" at bounding box center [870, 344] width 133 height 16
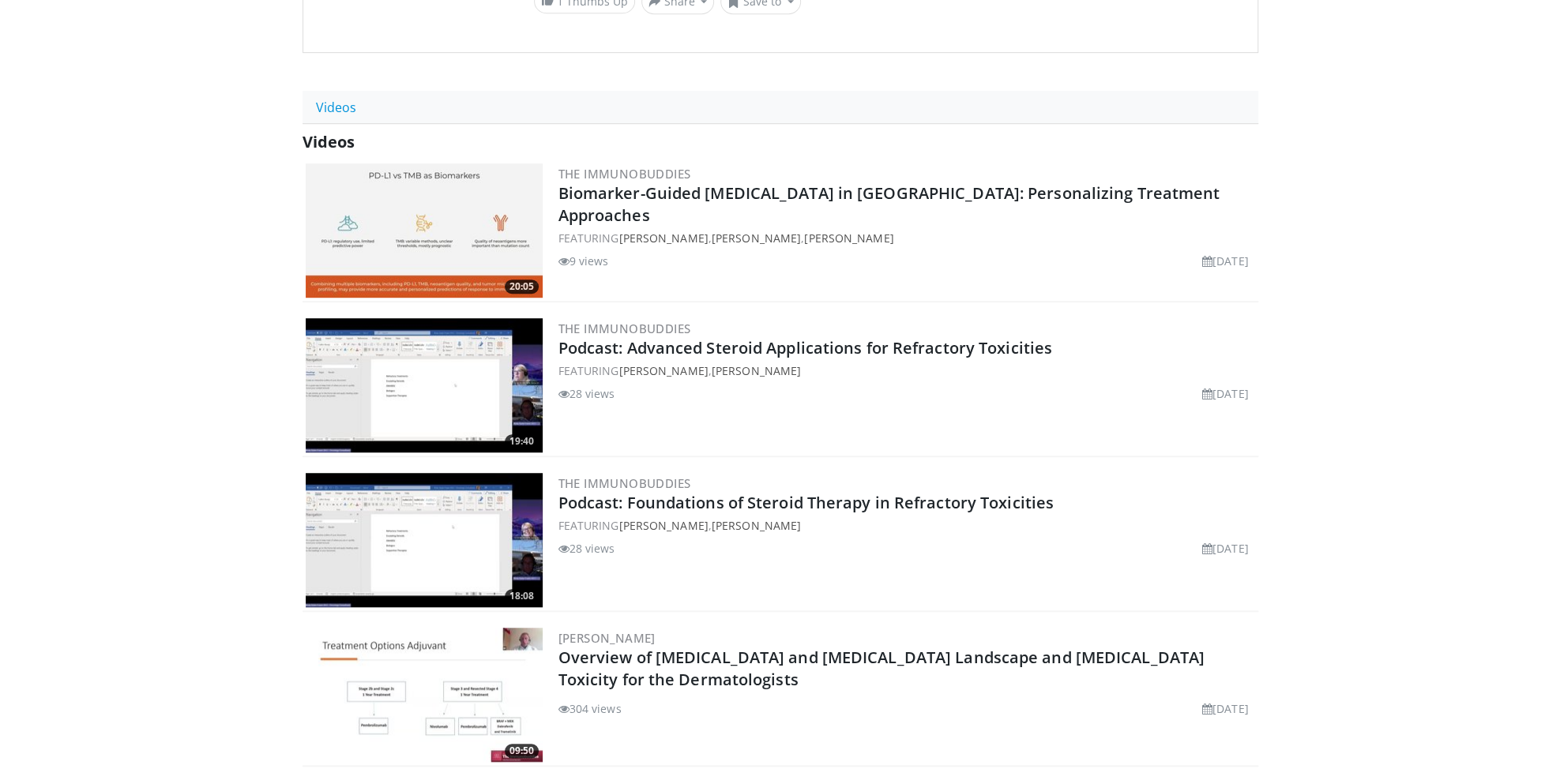
scroll to position [690, 0]
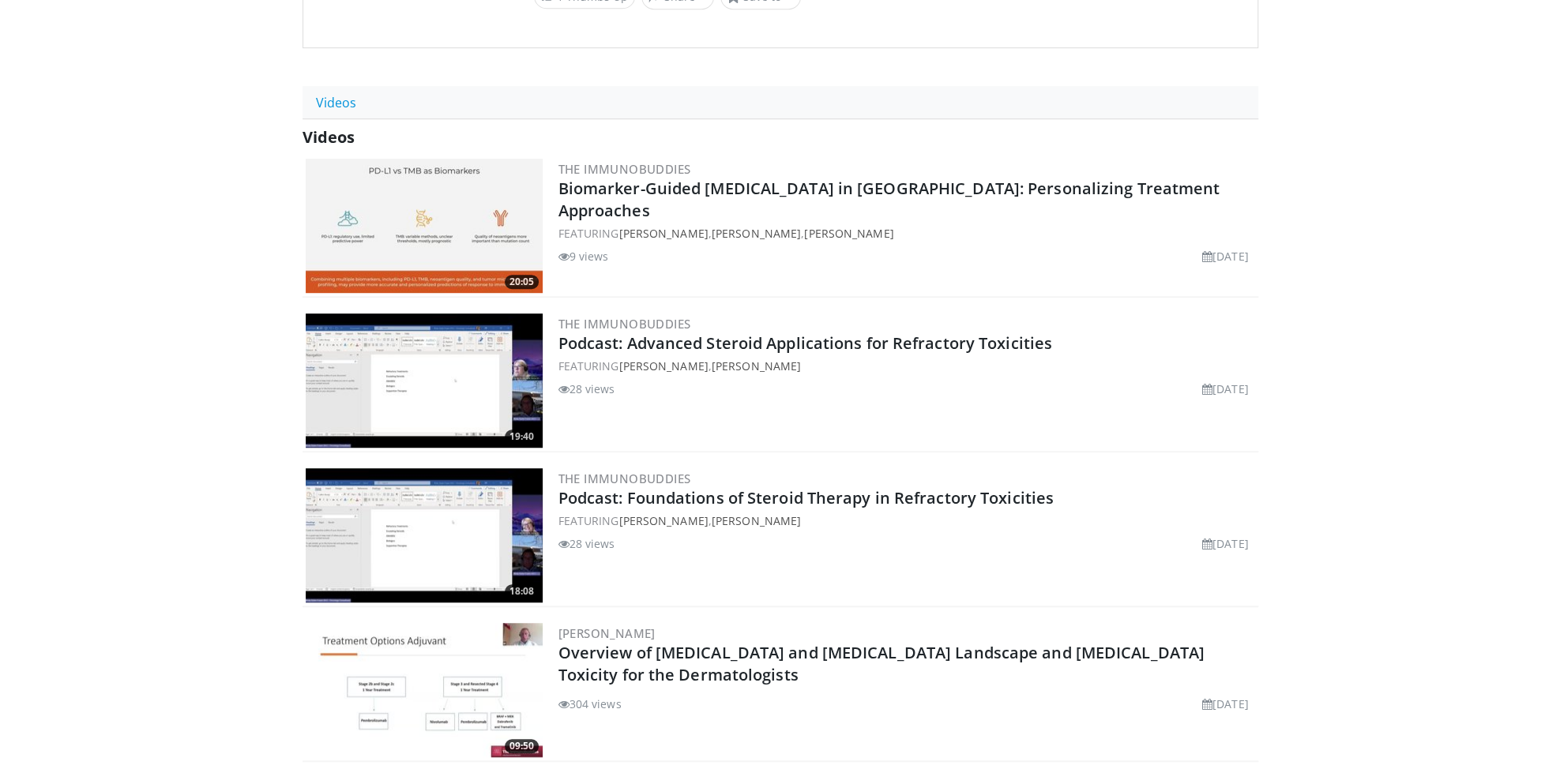
click at [1427, 333] on body "Ask with AI Specialties Adult & Family Medicine Allergy, [MEDICAL_DATA], Immuno…" at bounding box center [780, 168] width 1560 height 1717
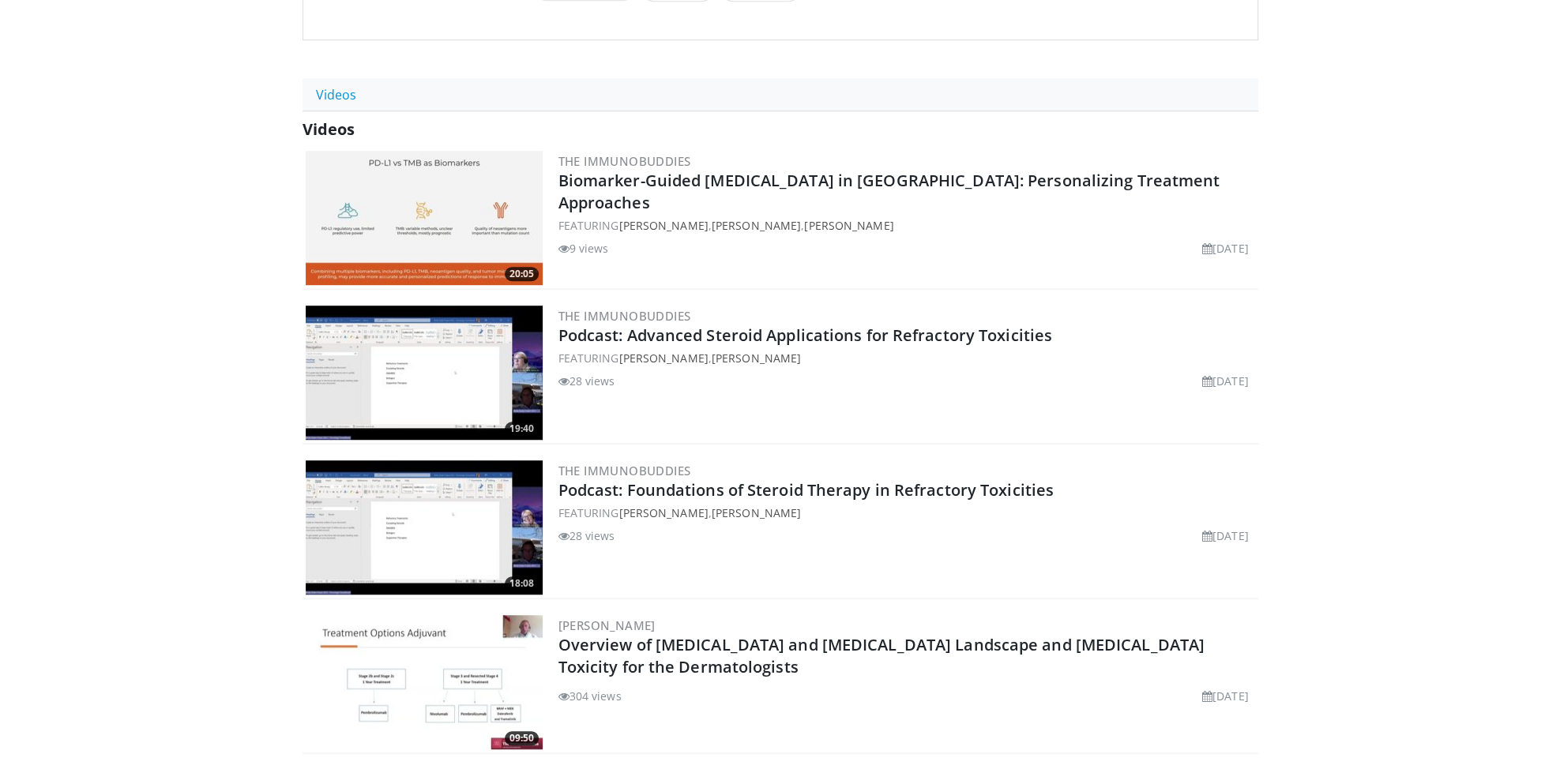
scroll to position [842, 0]
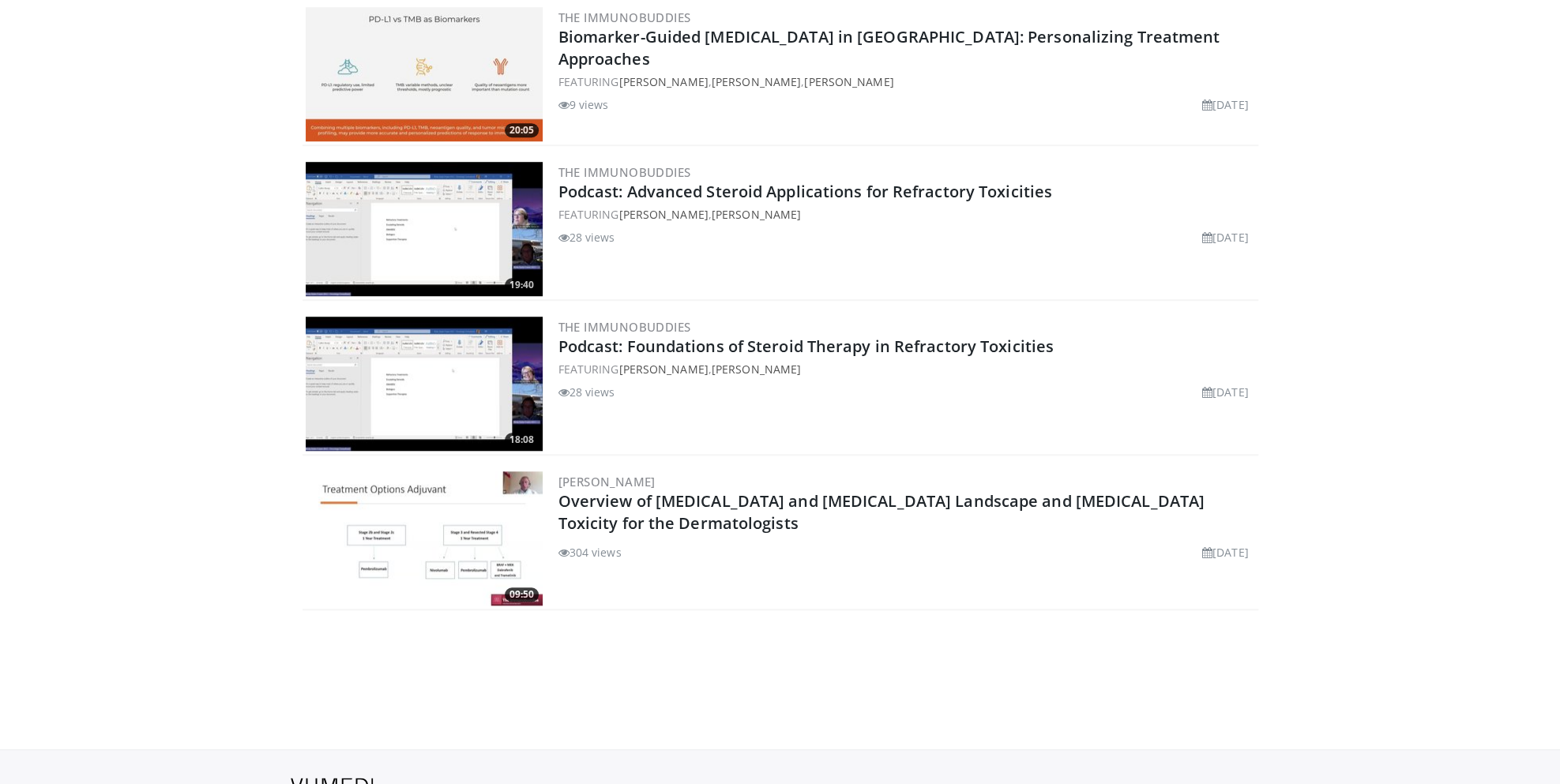
click at [493, 516] on img at bounding box center [424, 539] width 237 height 134
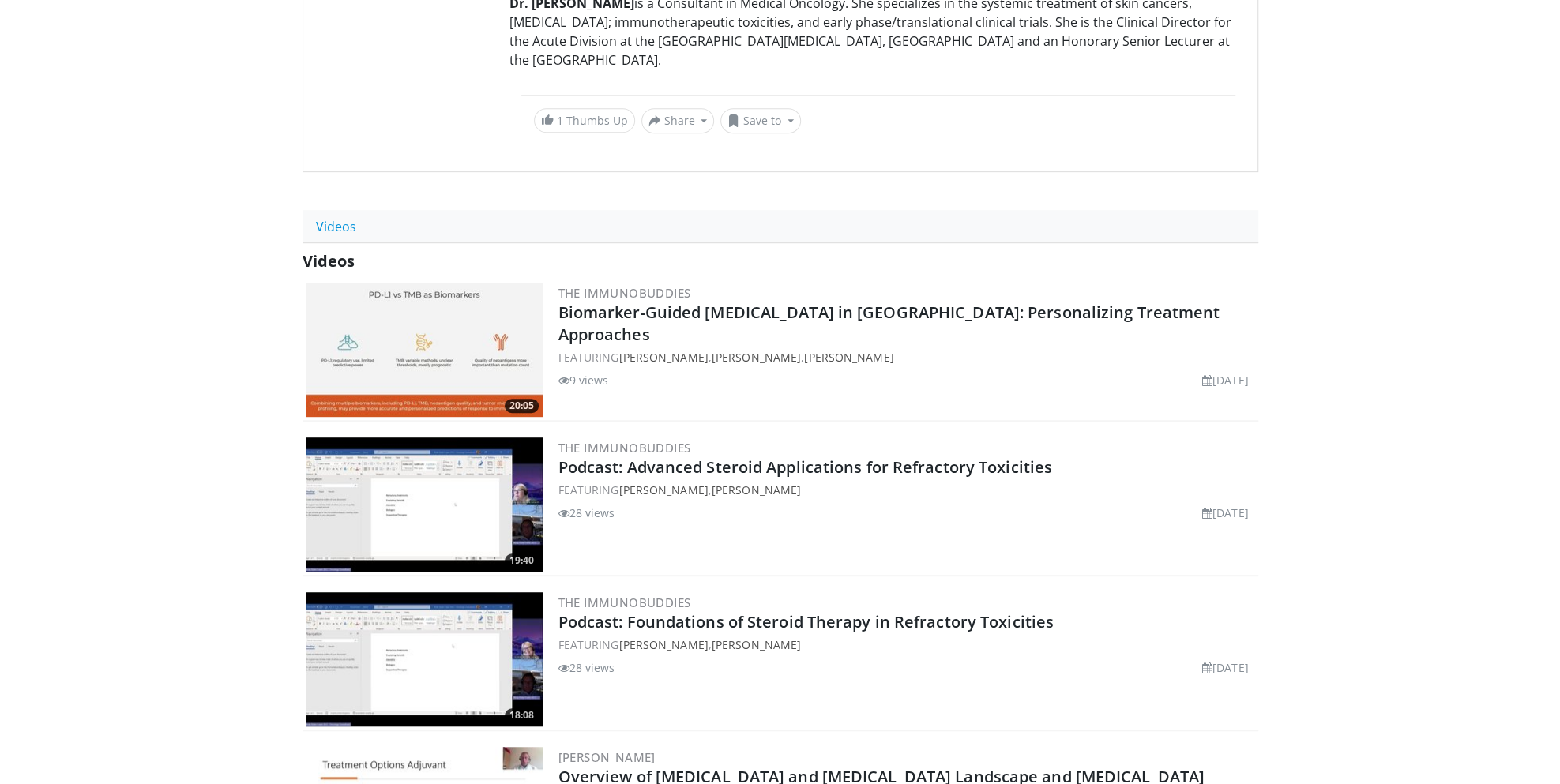
scroll to position [556, 0]
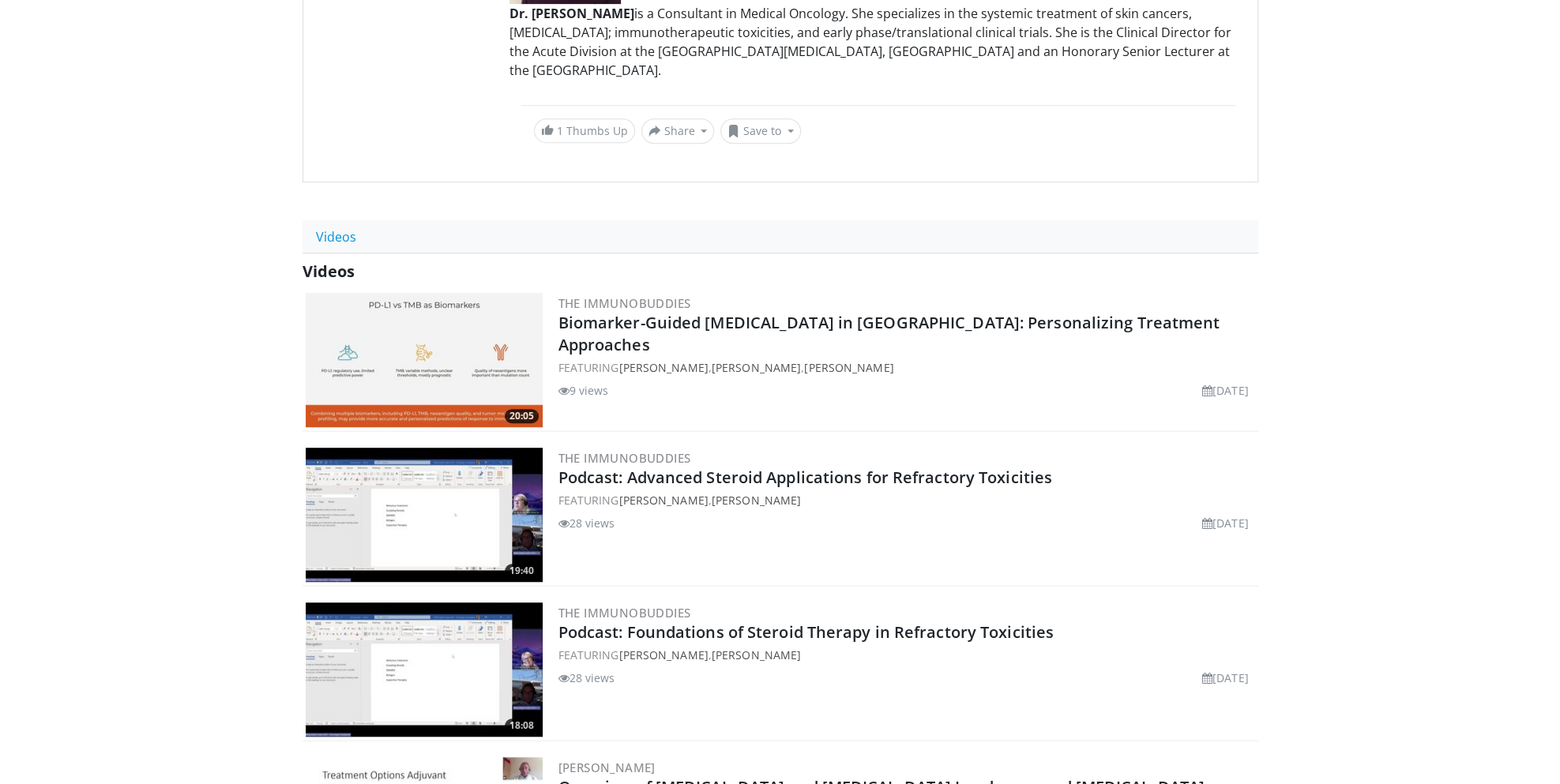
click at [390, 310] on img at bounding box center [424, 360] width 237 height 134
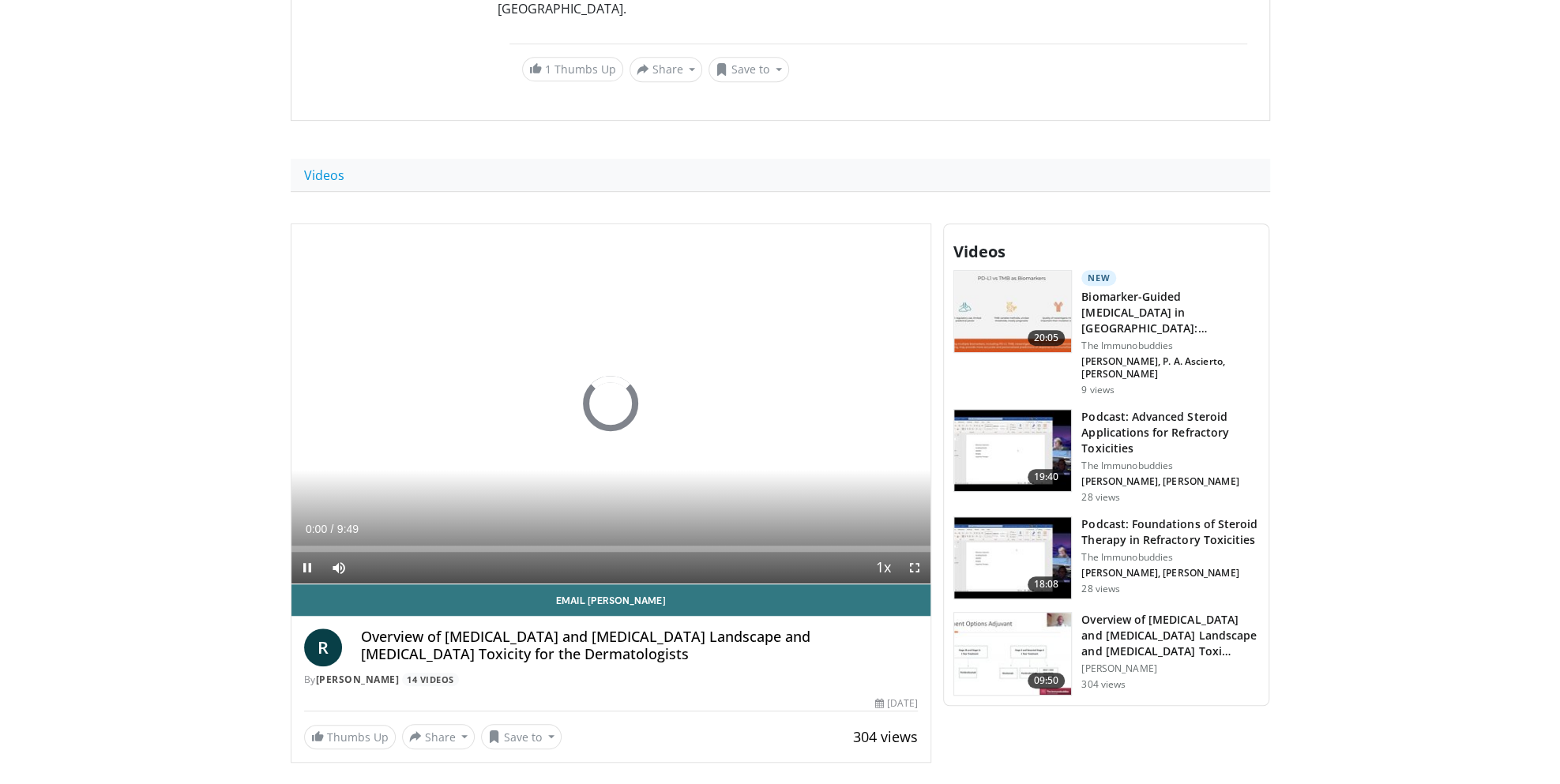
scroll to position [695, 0]
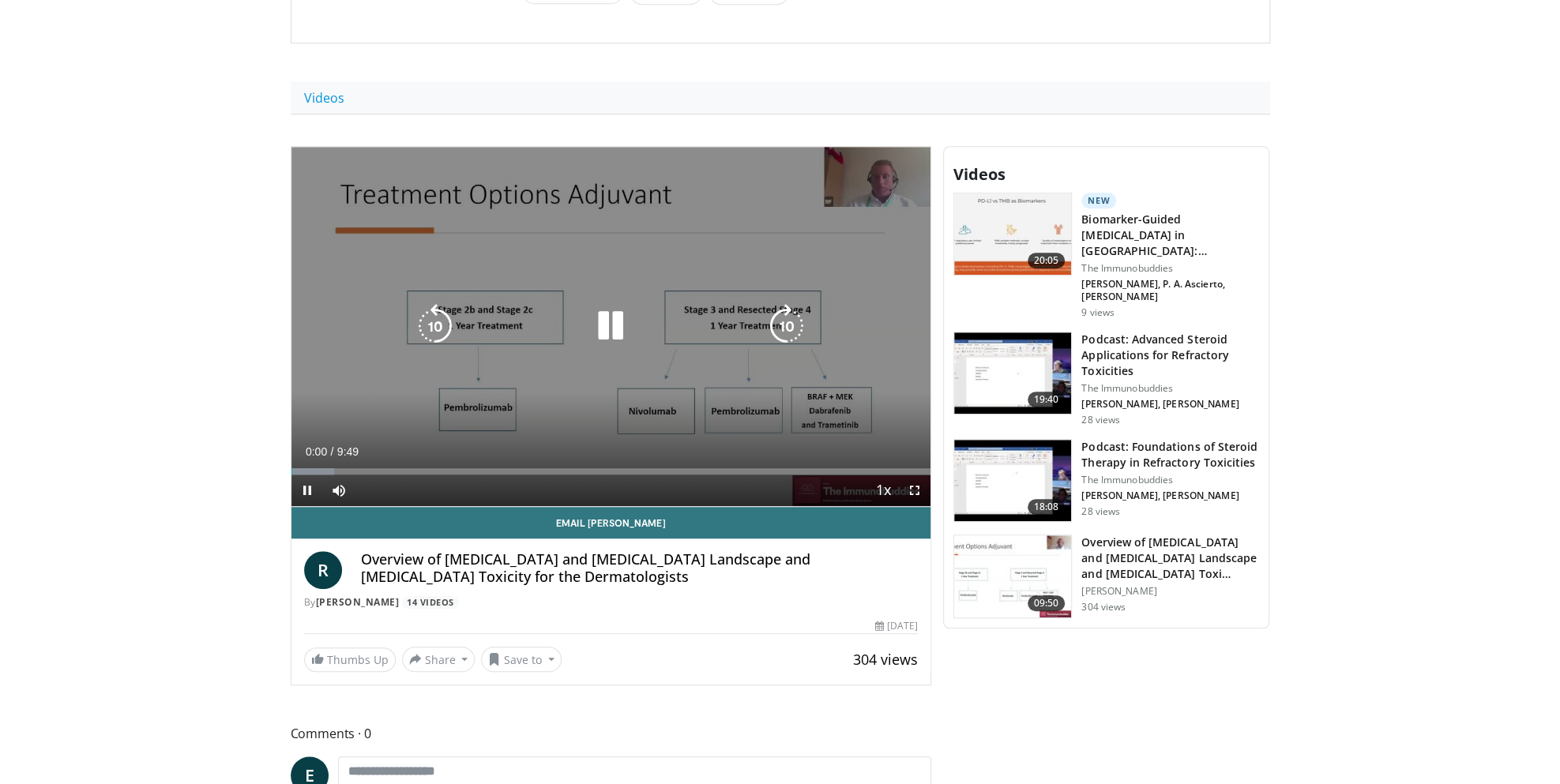
click at [607, 304] on icon "Video Player" at bounding box center [610, 326] width 45 height 45
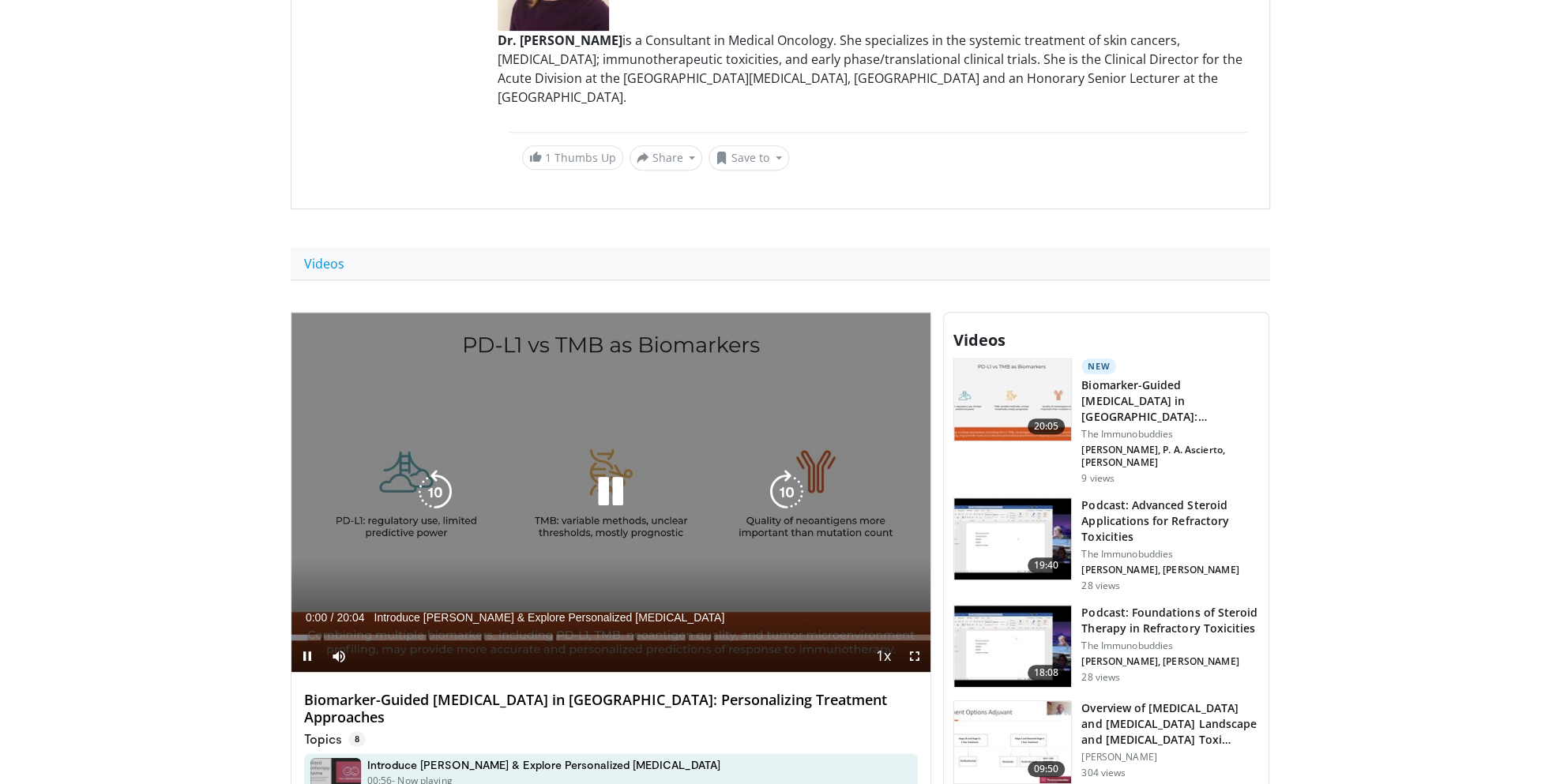
scroll to position [531, 0]
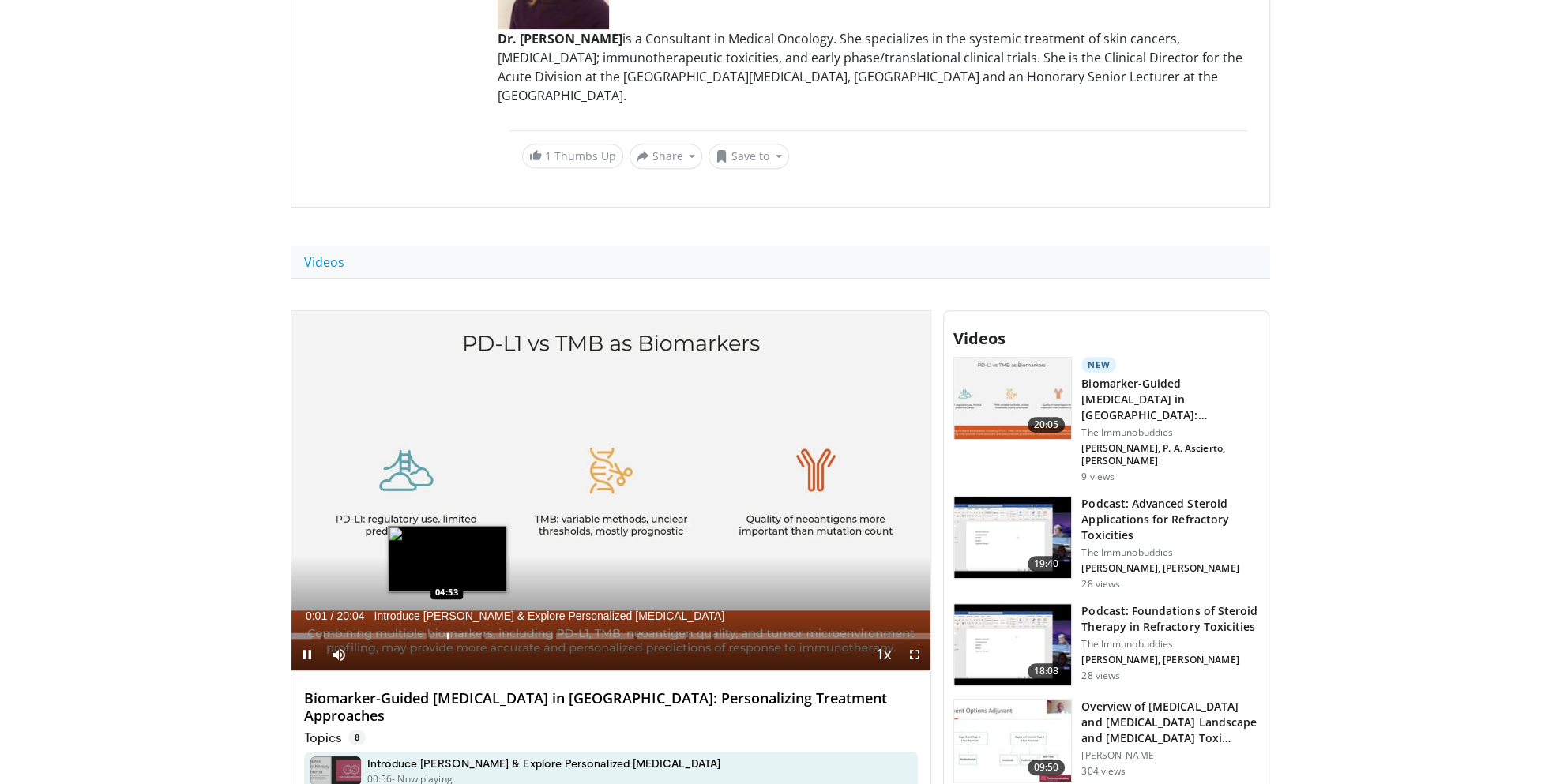
click at [446, 624] on div "Loaded : 3.29% 00:01 04:53" at bounding box center [612, 632] width 640 height 15
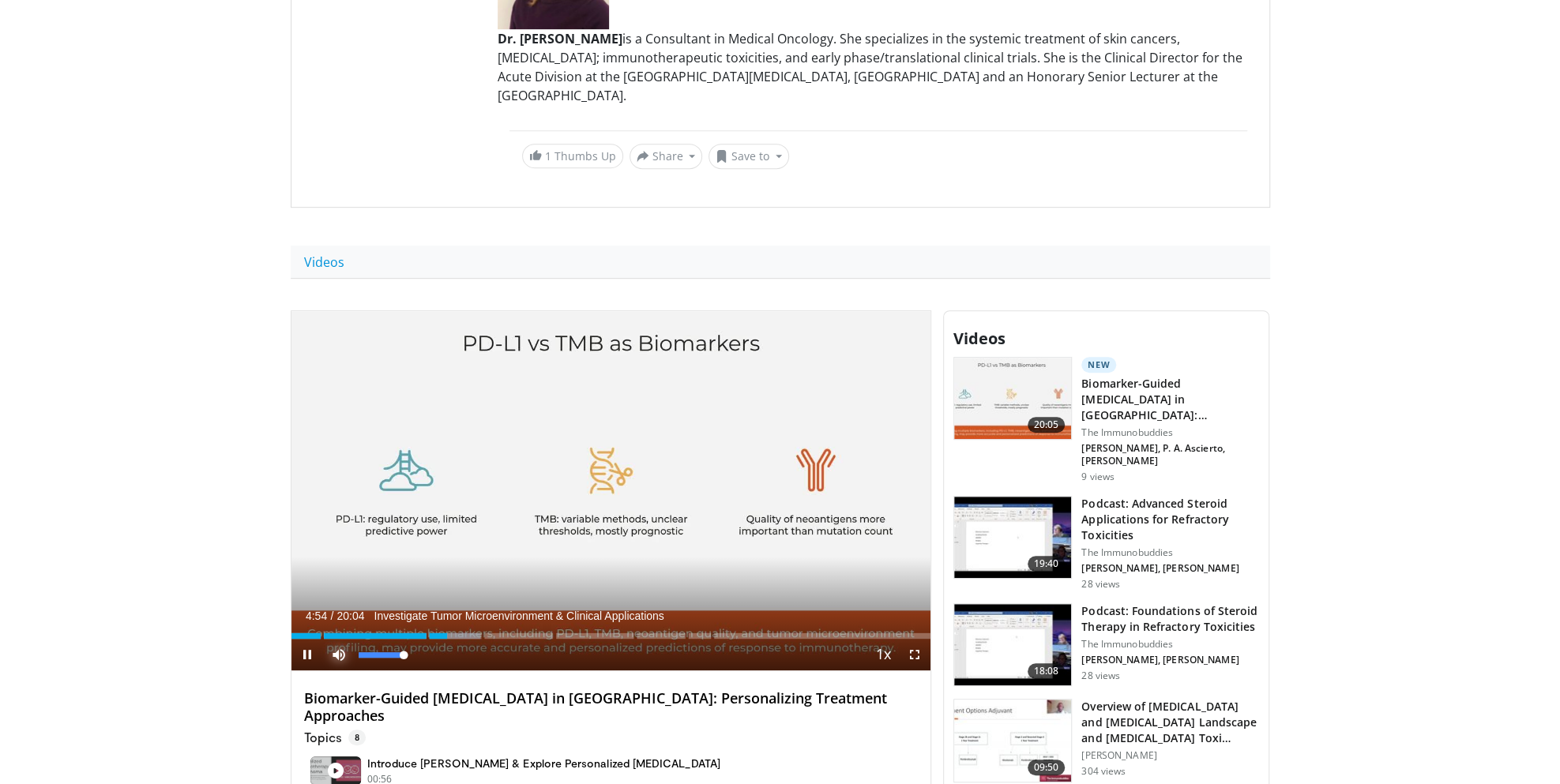
click at [332, 639] on span "Video Player" at bounding box center [338, 654] width 31 height 31
click at [605, 633] on div "Progress Bar" at bounding box center [606, 635] width 2 height 7
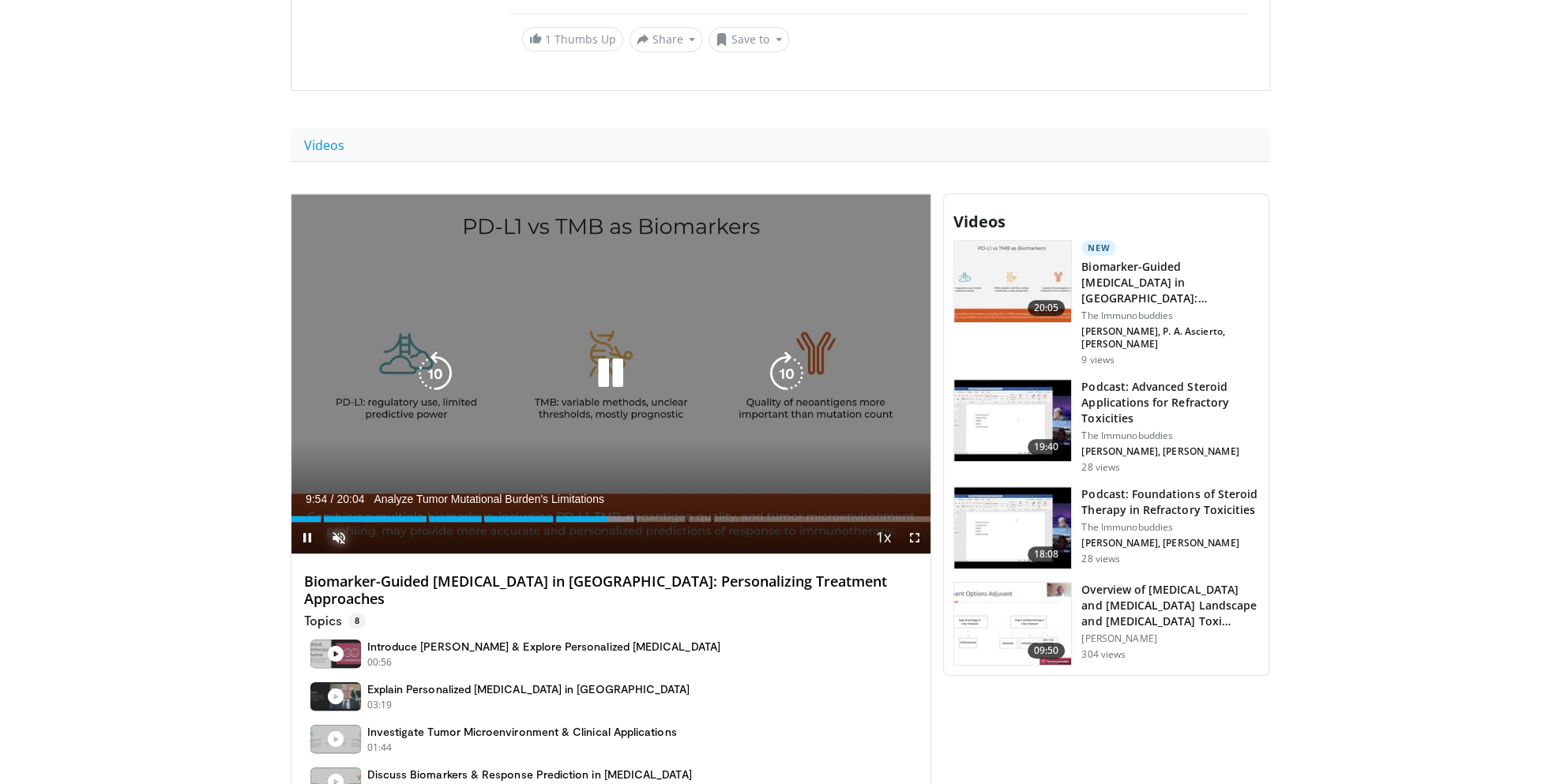
scroll to position [638, 0]
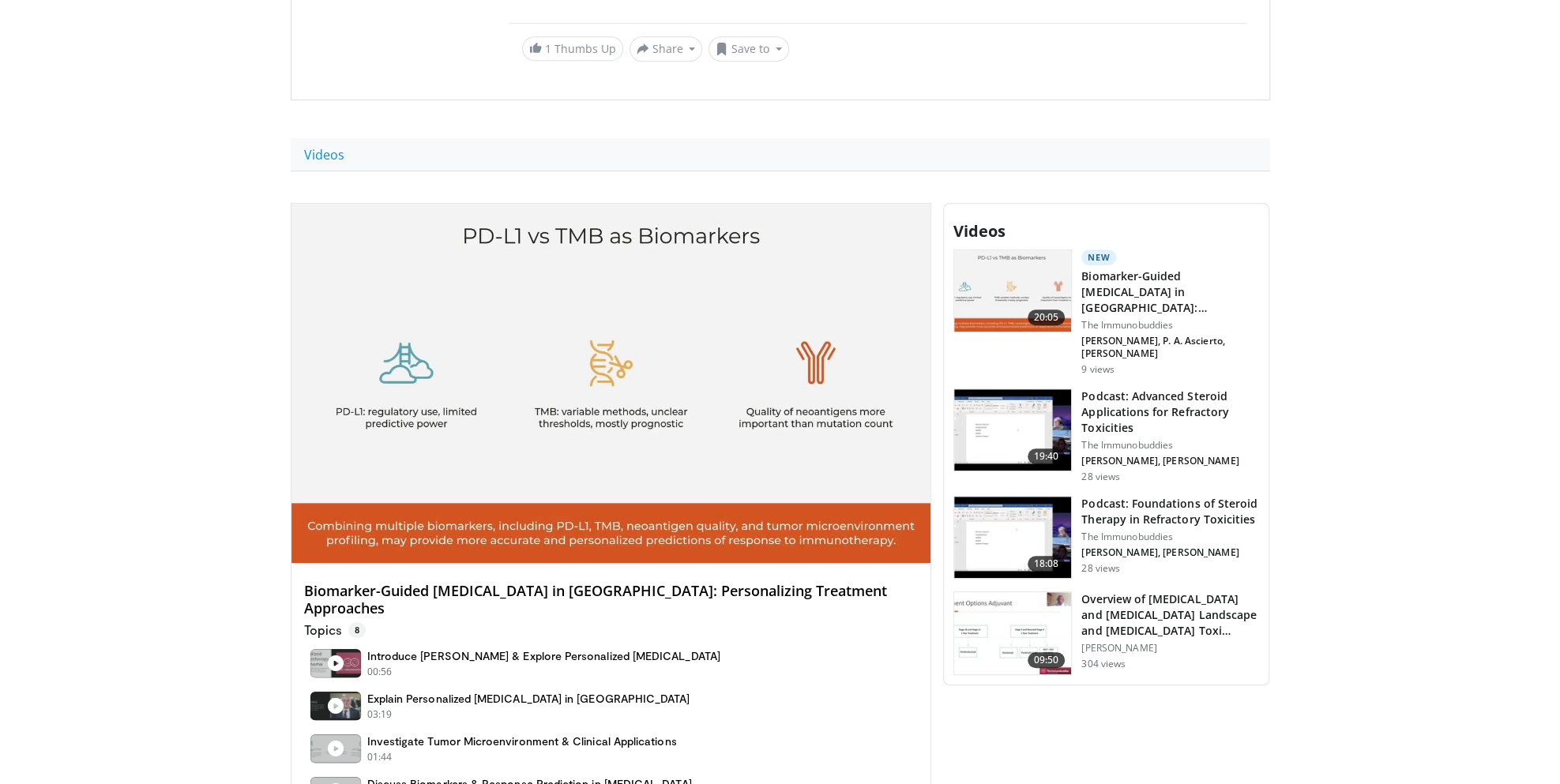
click at [1397, 341] on body "Ask with AI Specialties Adult & Family Medicine Allergy, [MEDICAL_DATA], Immuno…" at bounding box center [780, 476] width 1560 height 2229
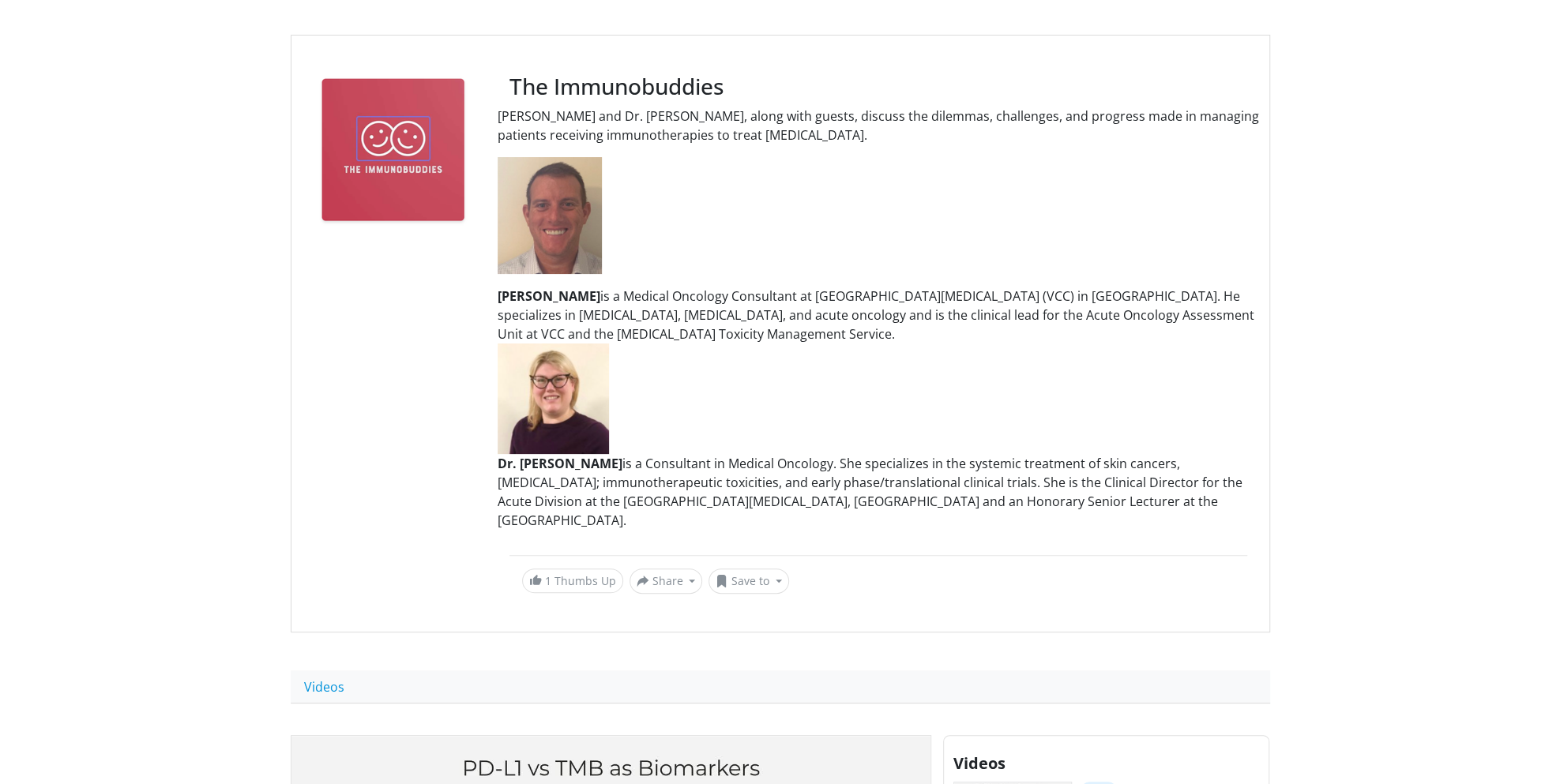
scroll to position [0, 0]
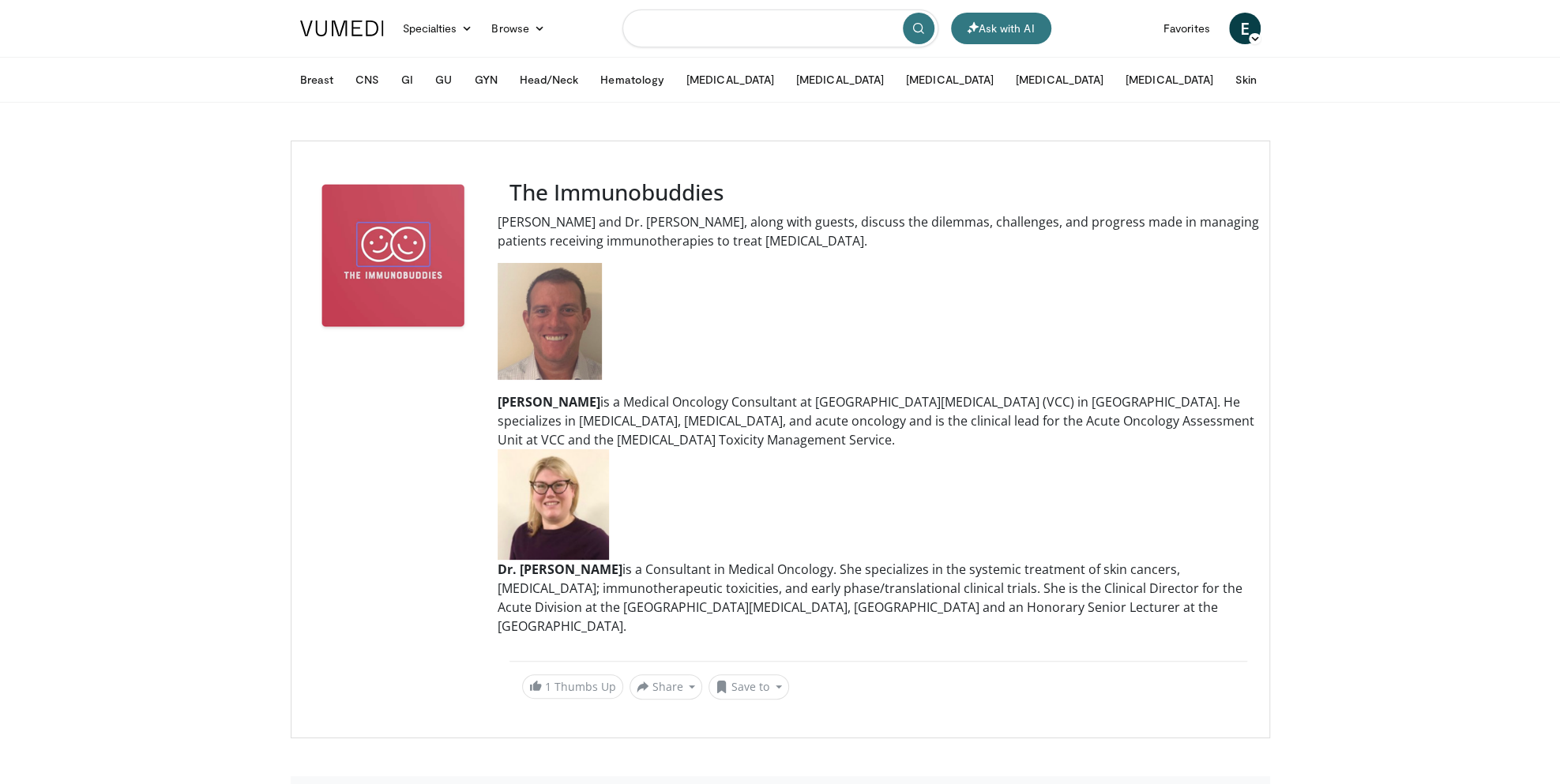
click at [645, 43] on input "Search topics, interventions" at bounding box center [780, 28] width 316 height 38
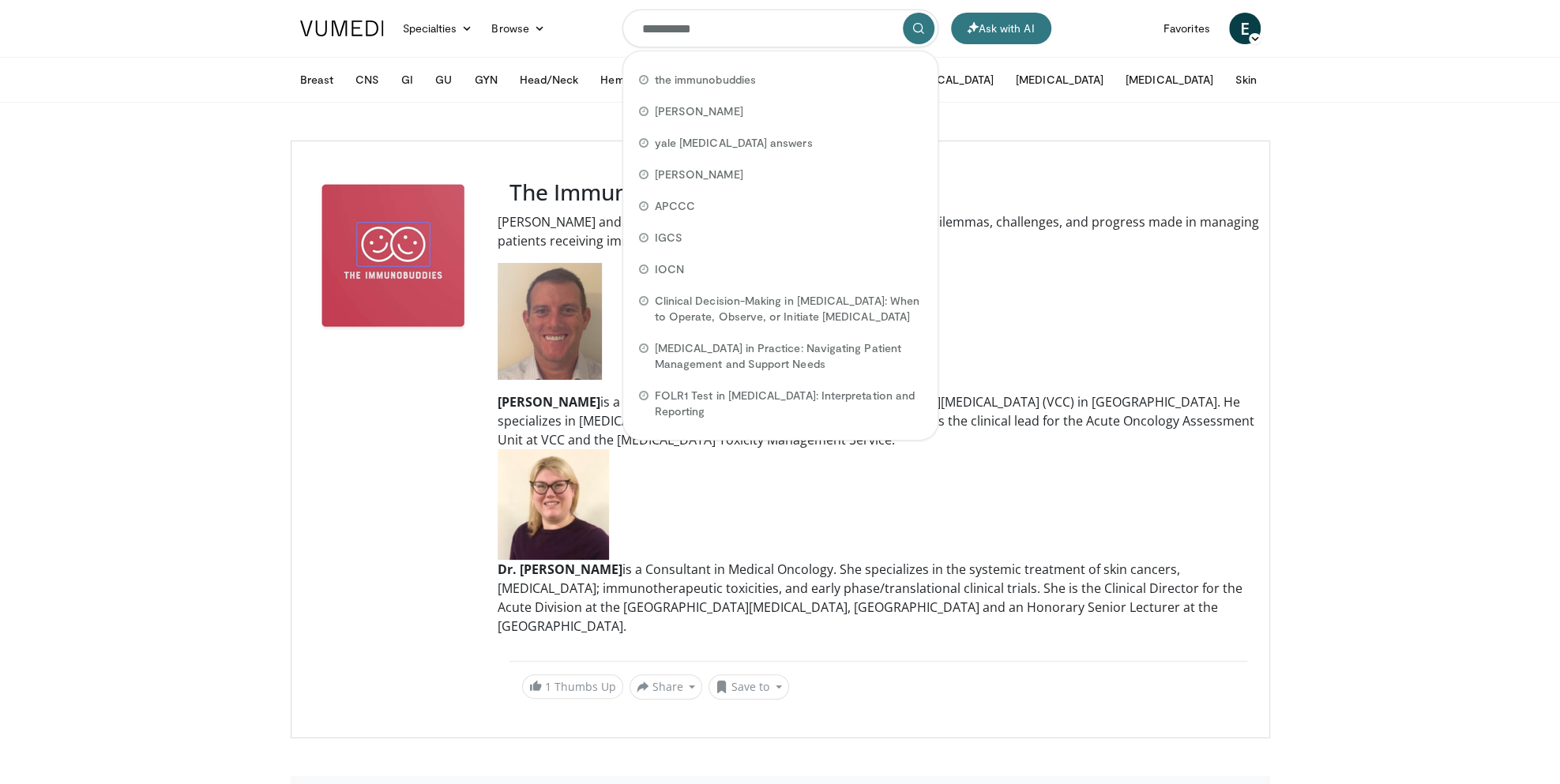
type input "**********"
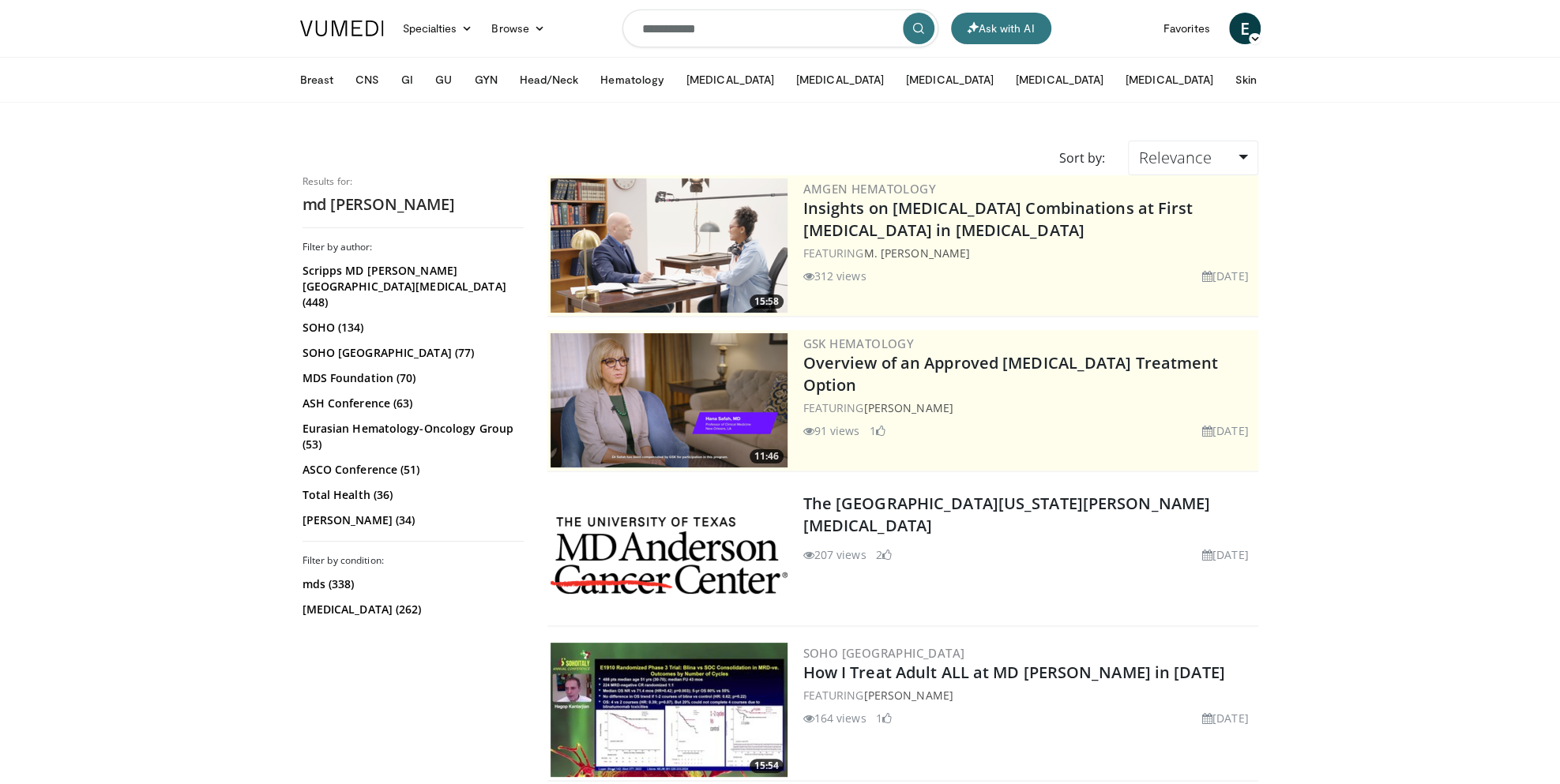
scroll to position [92, 0]
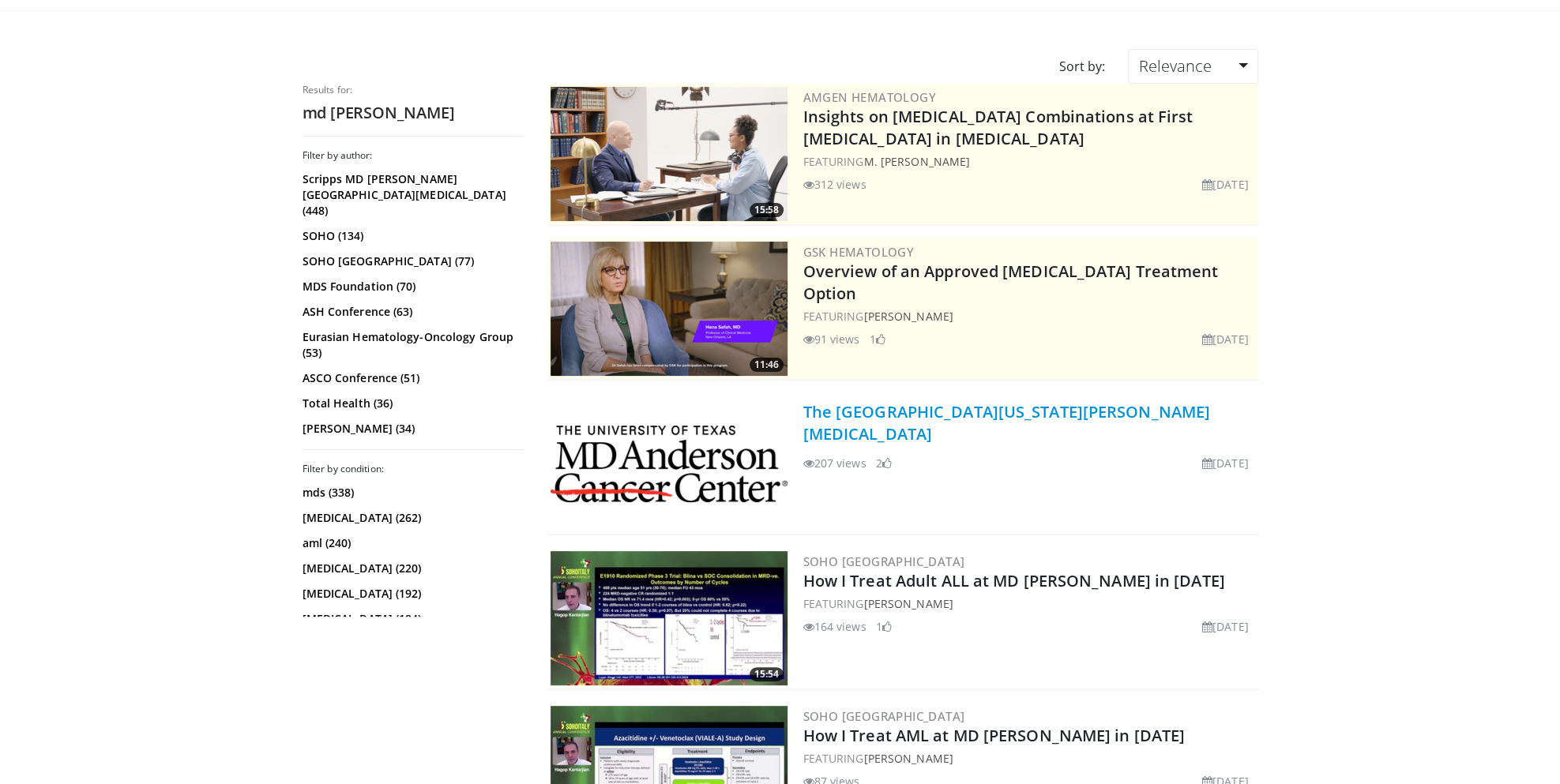
click at [877, 406] on link "The [GEOGRAPHIC_DATA][US_STATE][PERSON_NAME][MEDICAL_DATA]" at bounding box center [1007, 423] width 407 height 44
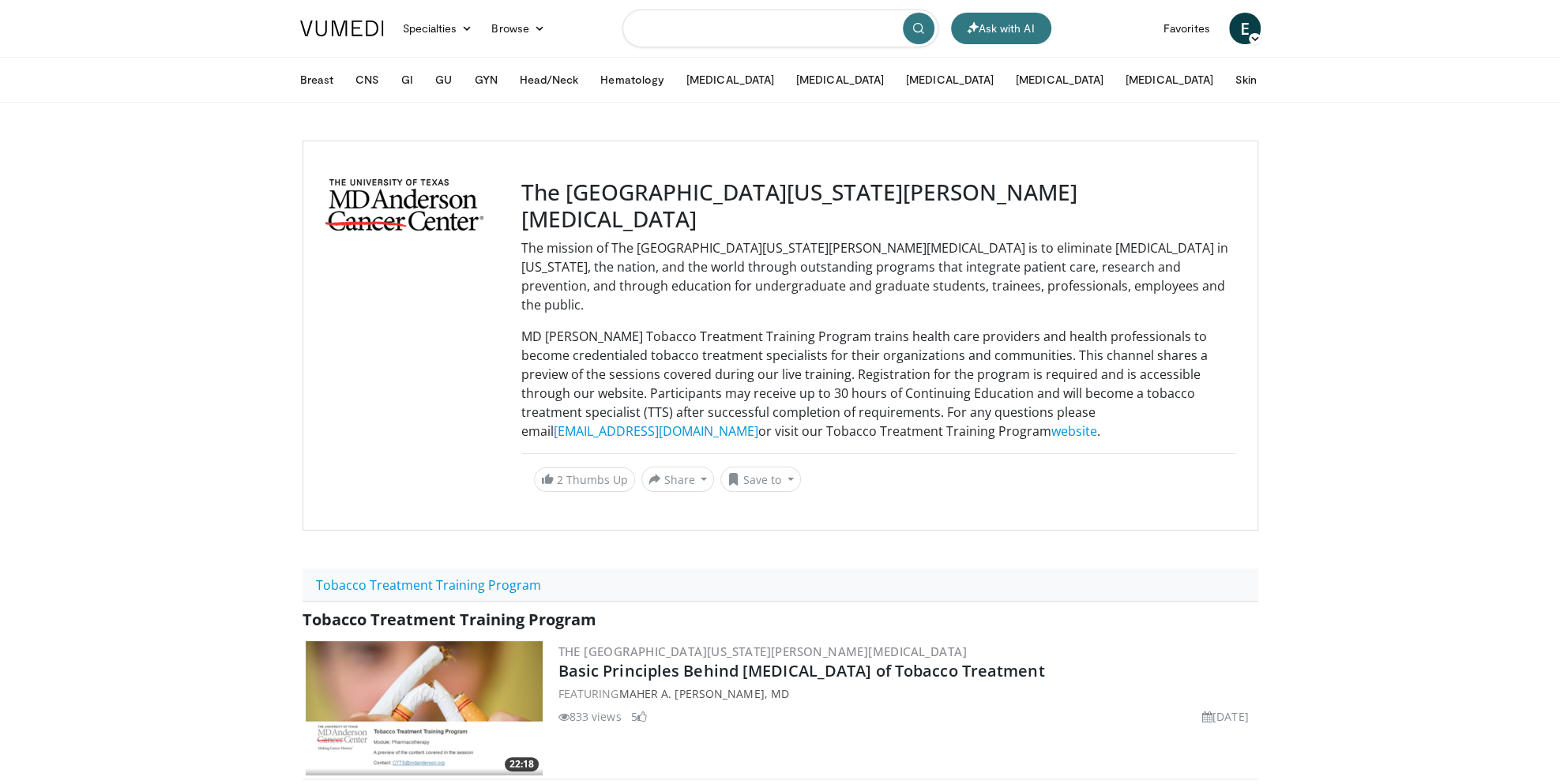
click at [695, 39] on input "Search topics, interventions" at bounding box center [780, 28] width 316 height 38
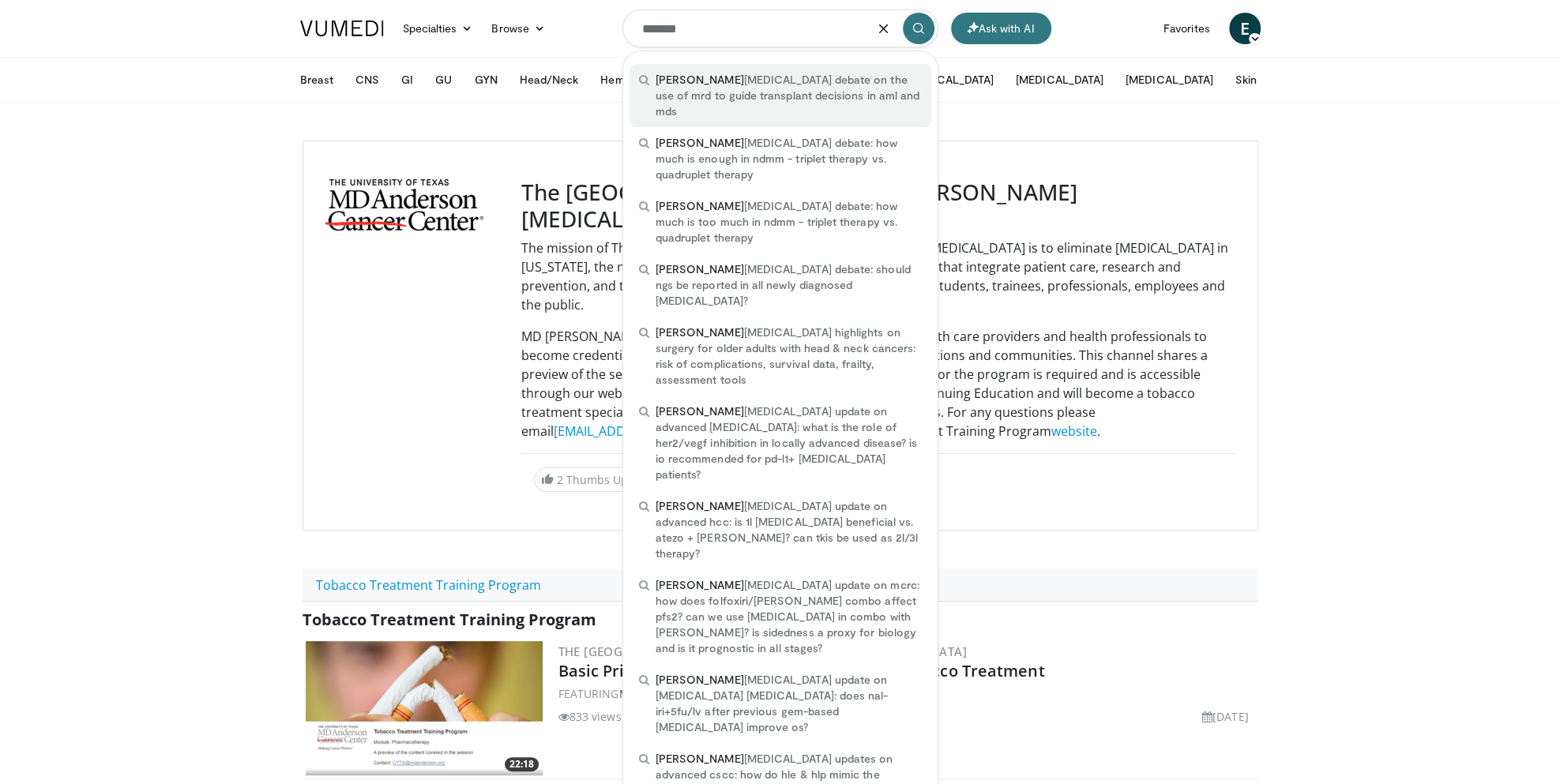
type input "*******"
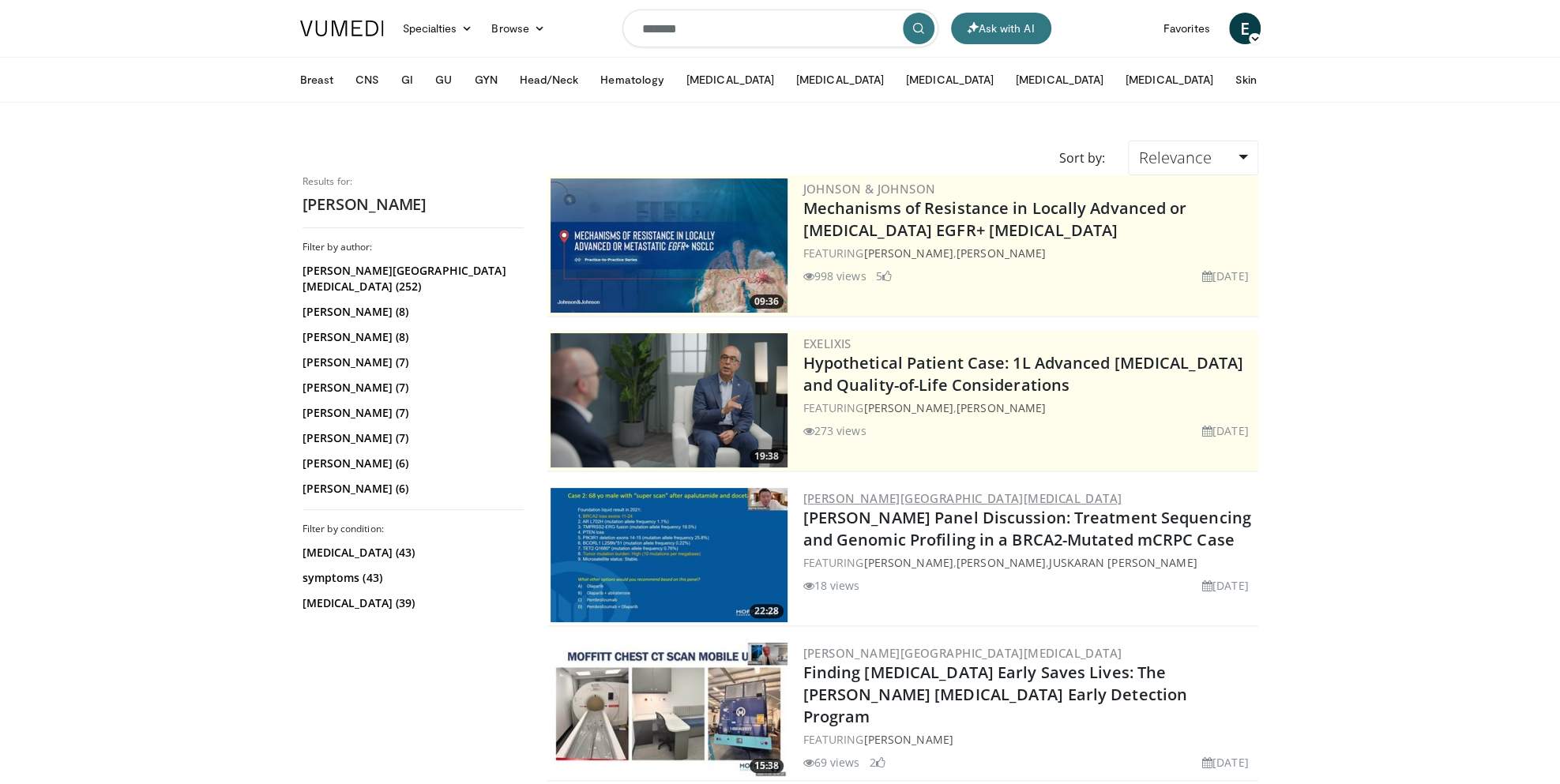
click at [879, 495] on link "[PERSON_NAME][GEOGRAPHIC_DATA][MEDICAL_DATA]" at bounding box center [962, 498] width 319 height 16
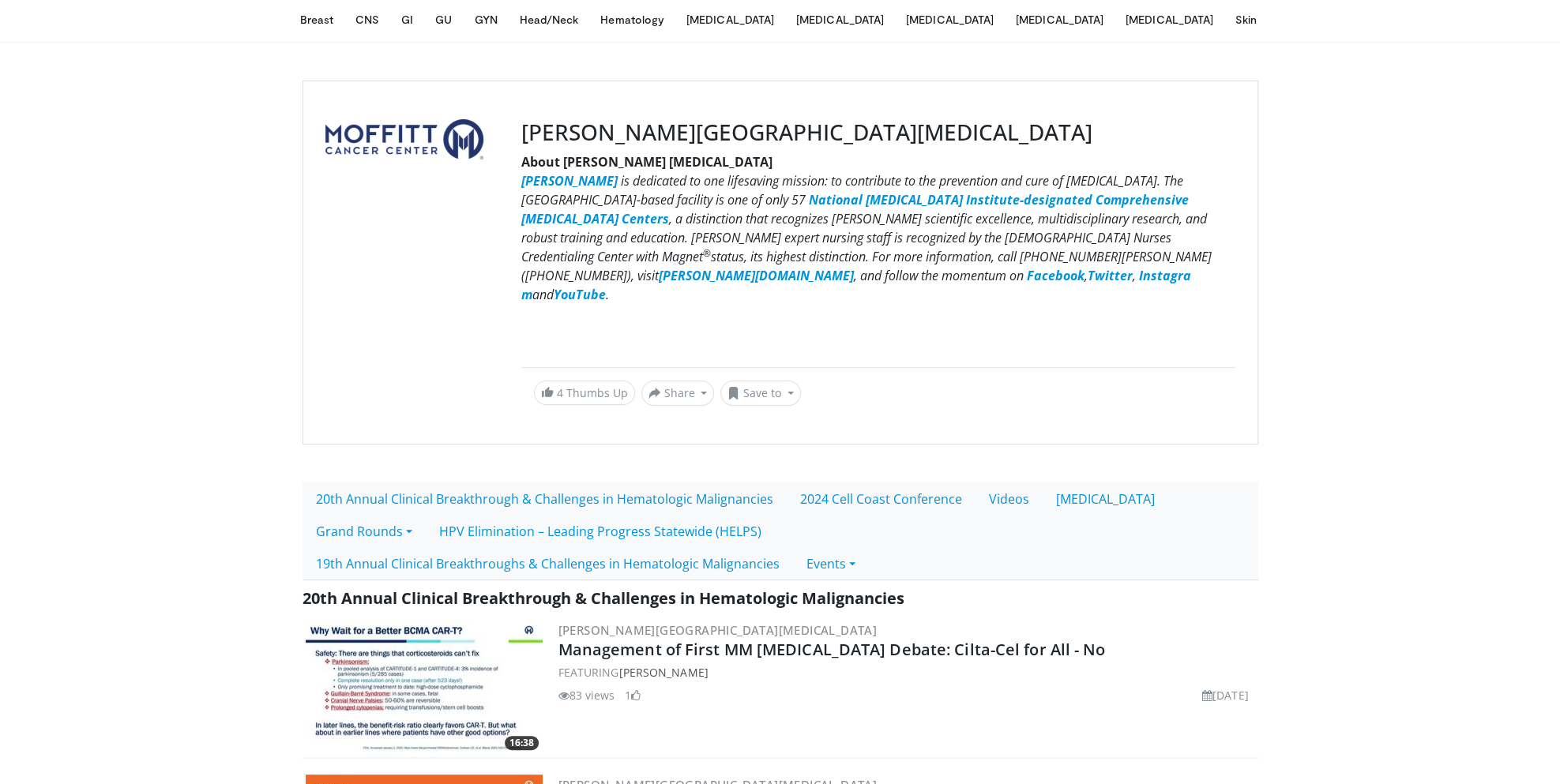
scroll to position [237, 0]
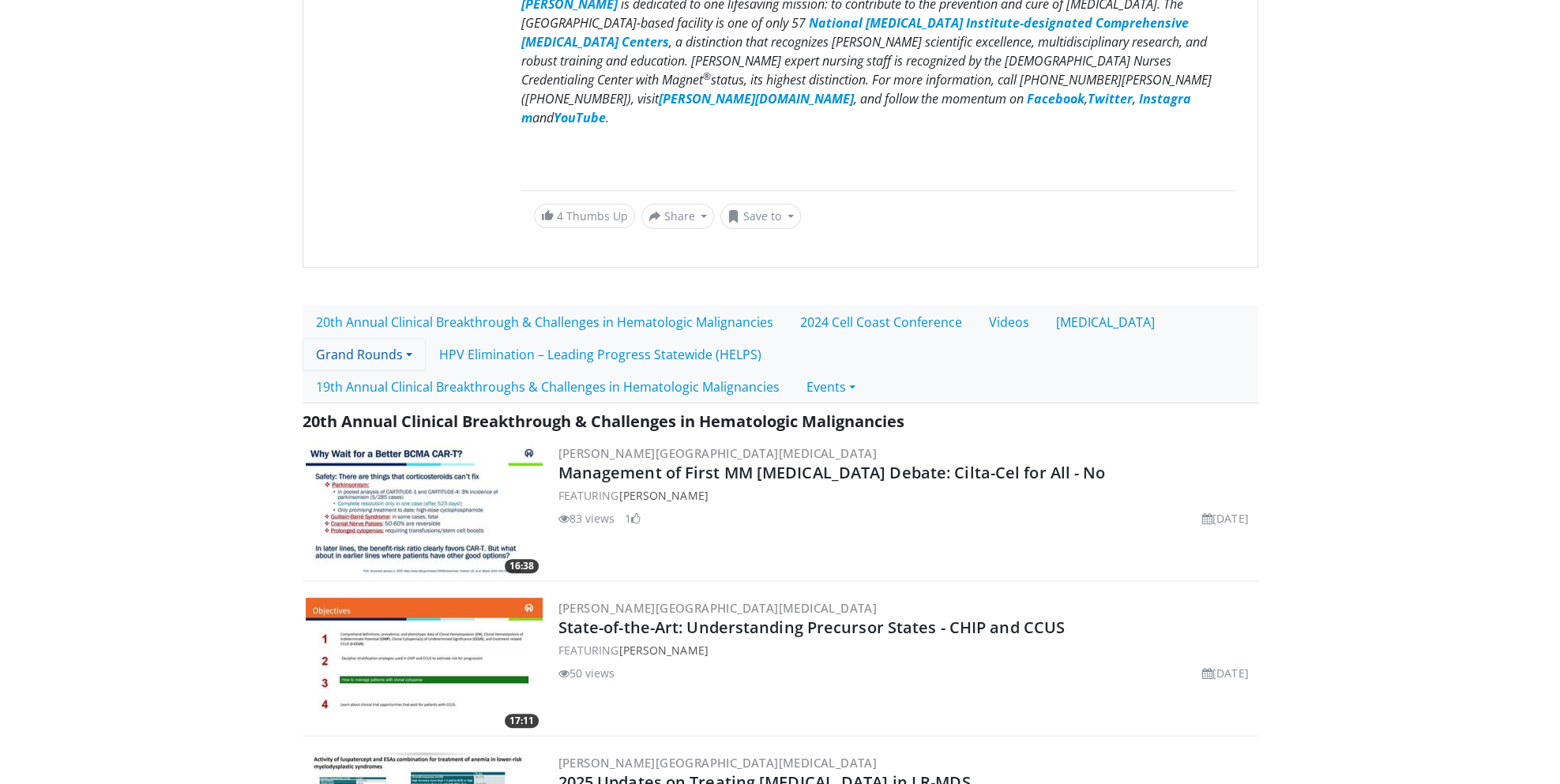
click at [426, 338] on link "Grand Rounds" at bounding box center [364, 354] width 123 height 33
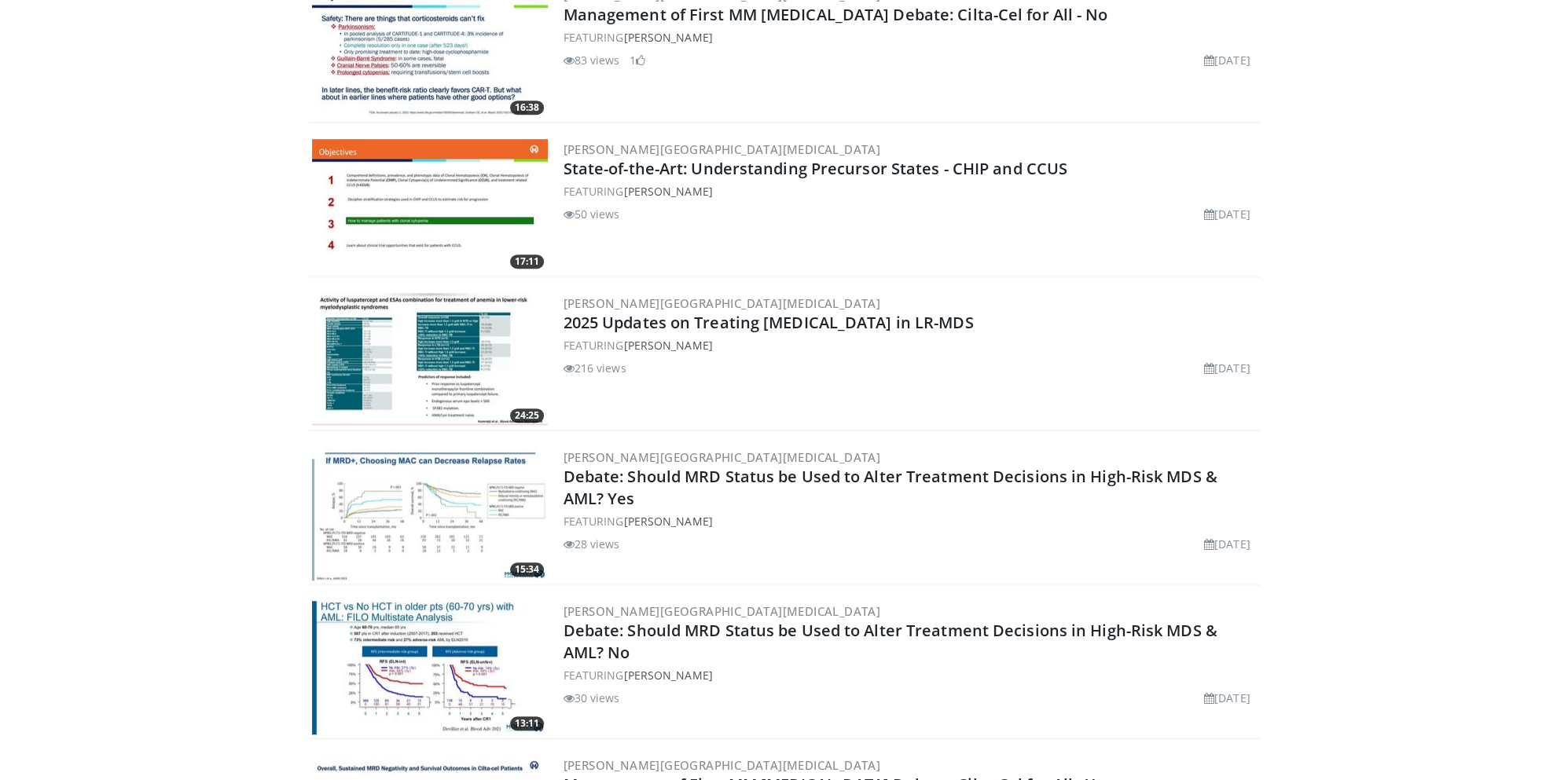
scroll to position [0, 0]
